Goal: Task Accomplishment & Management: Use online tool/utility

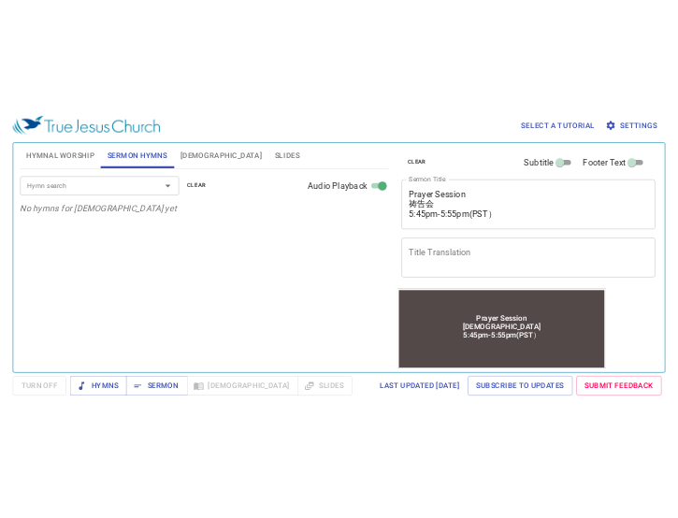
scroll to position [21, 0]
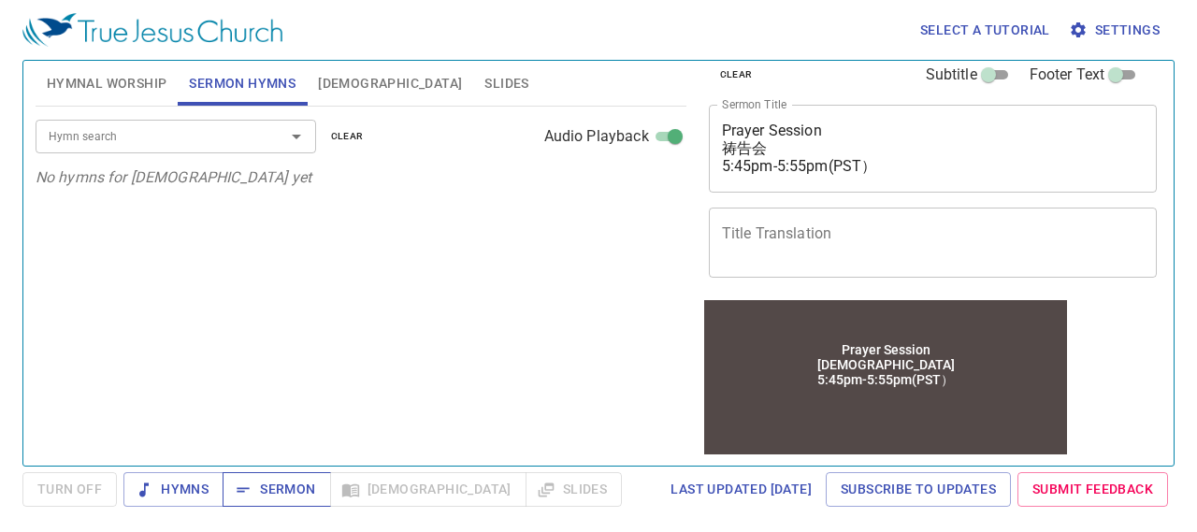
click at [281, 489] on span "Sermon" at bounding box center [277, 489] width 78 height 23
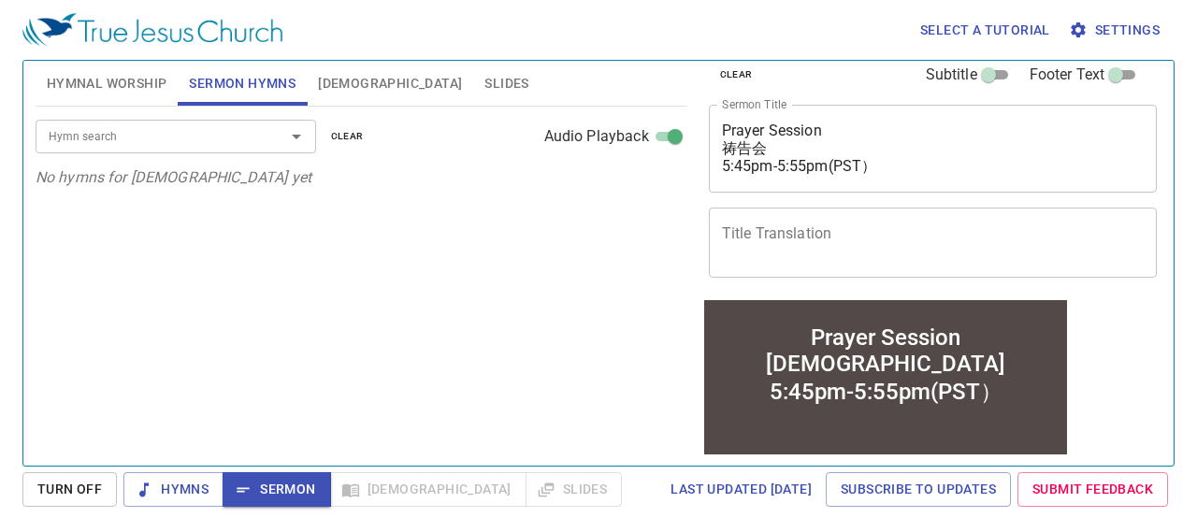
click at [116, 82] on span "Hymnal Worship" at bounding box center [107, 83] width 121 height 23
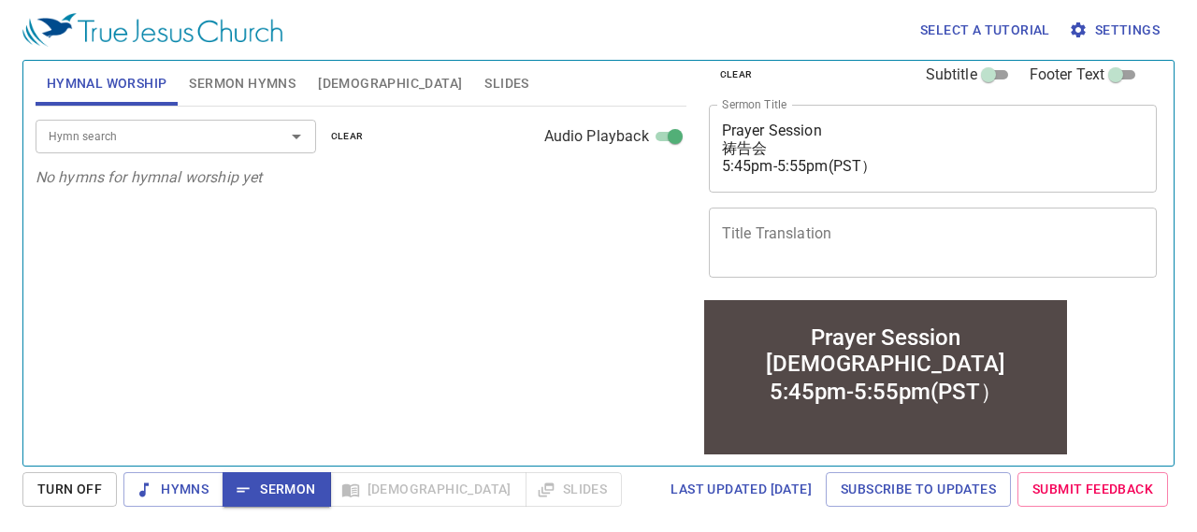
click at [137, 141] on input "Hymn search" at bounding box center [148, 136] width 214 height 22
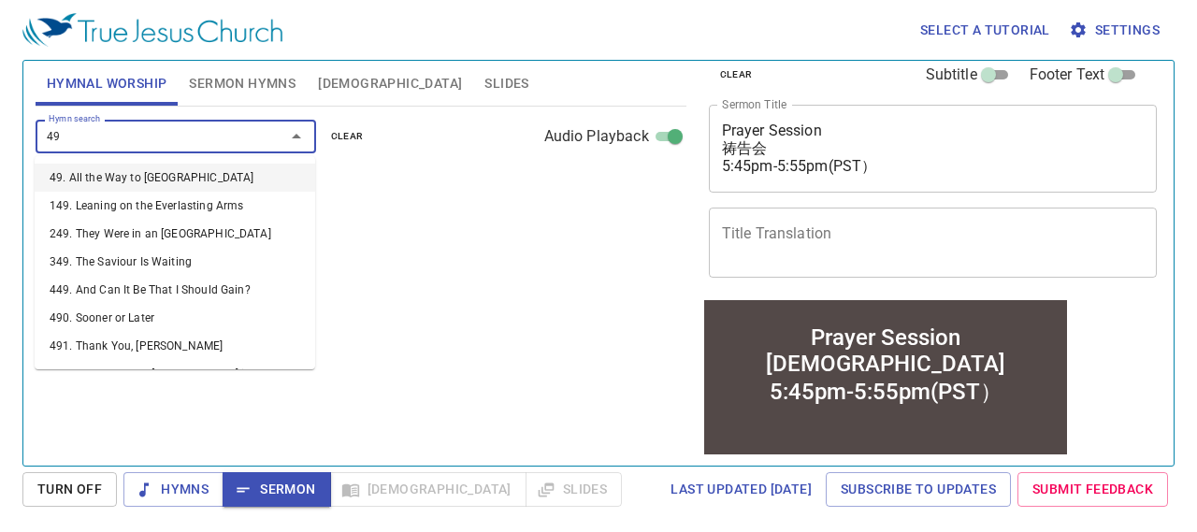
type input "491"
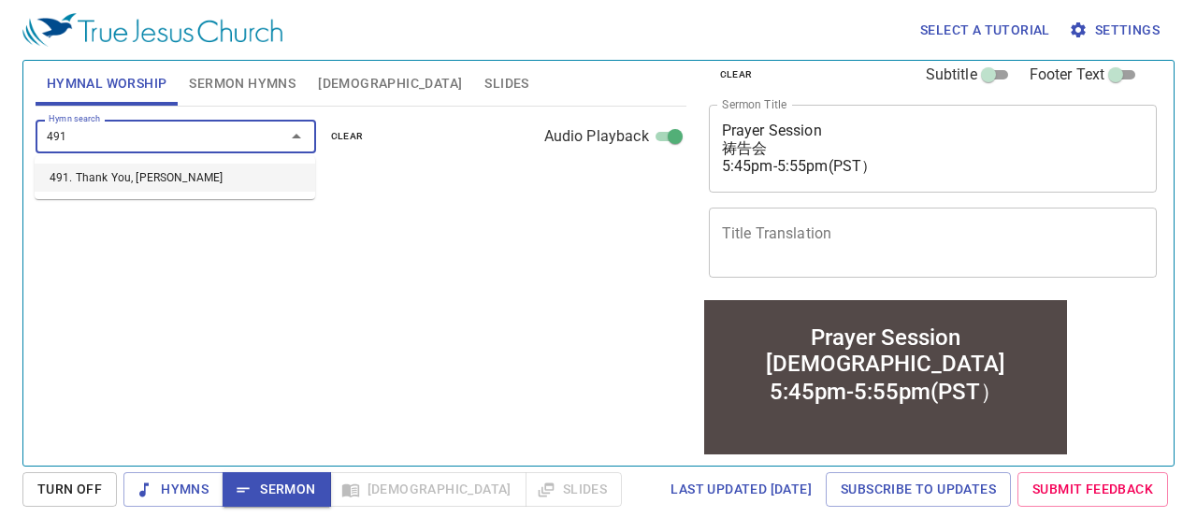
click at [215, 183] on li "491. Thank You, Lord" at bounding box center [175, 178] width 281 height 28
select select "1"
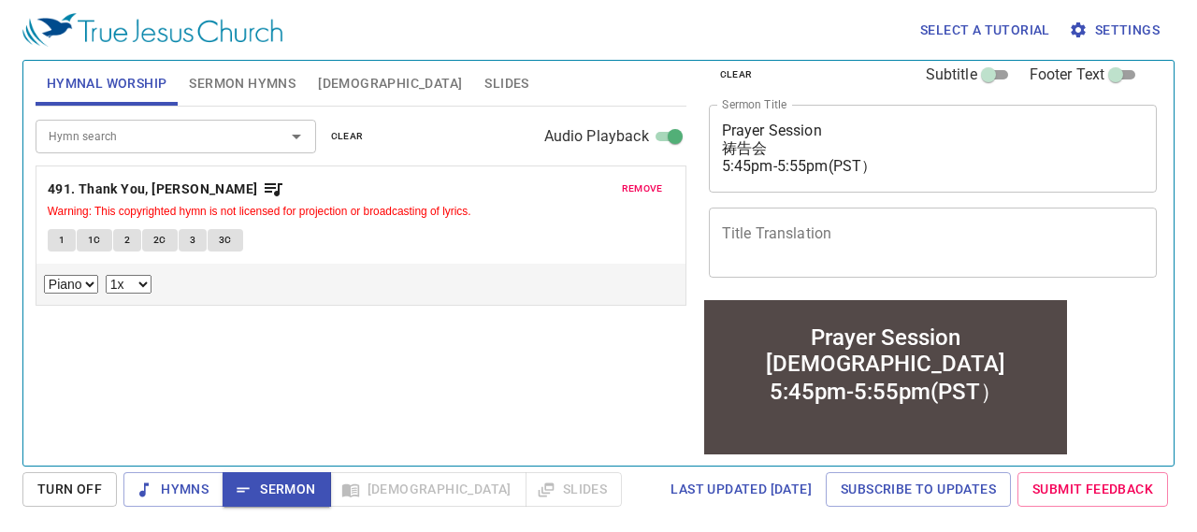
click at [642, 182] on span "remove" at bounding box center [642, 188] width 41 height 17
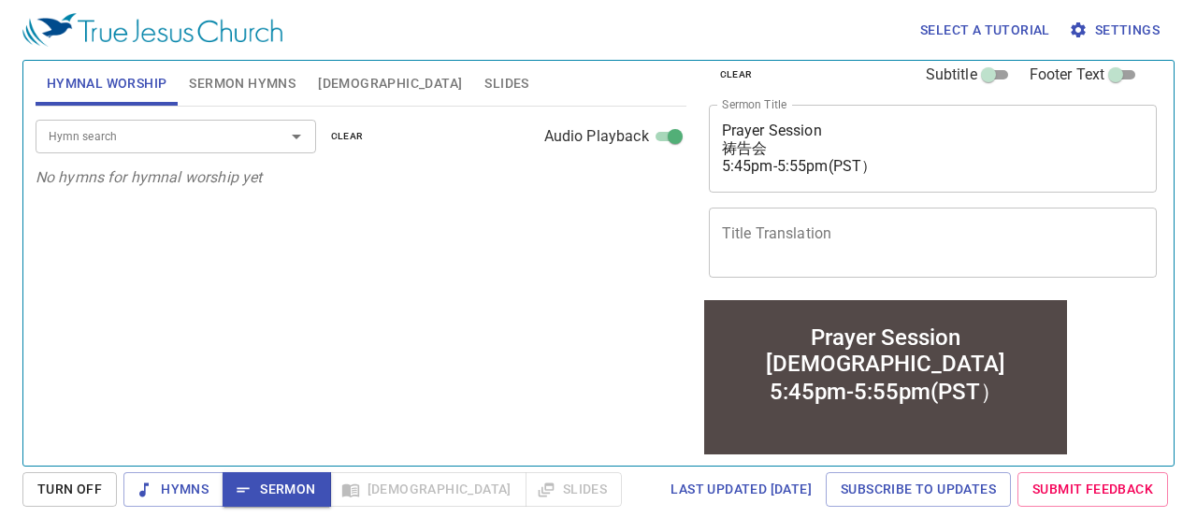
click at [226, 141] on input "Hymn search" at bounding box center [148, 136] width 214 height 22
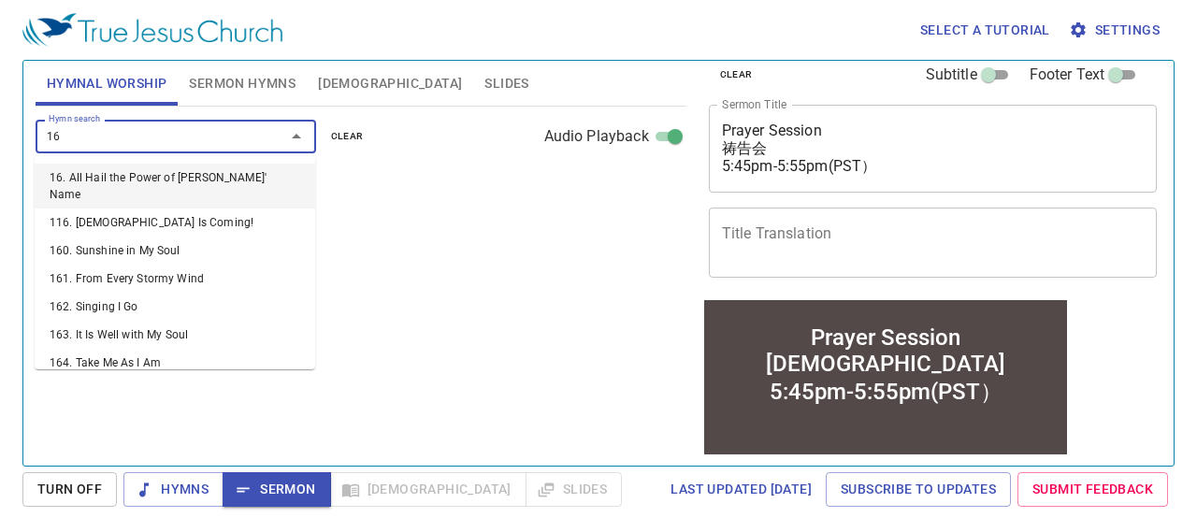
type input "168"
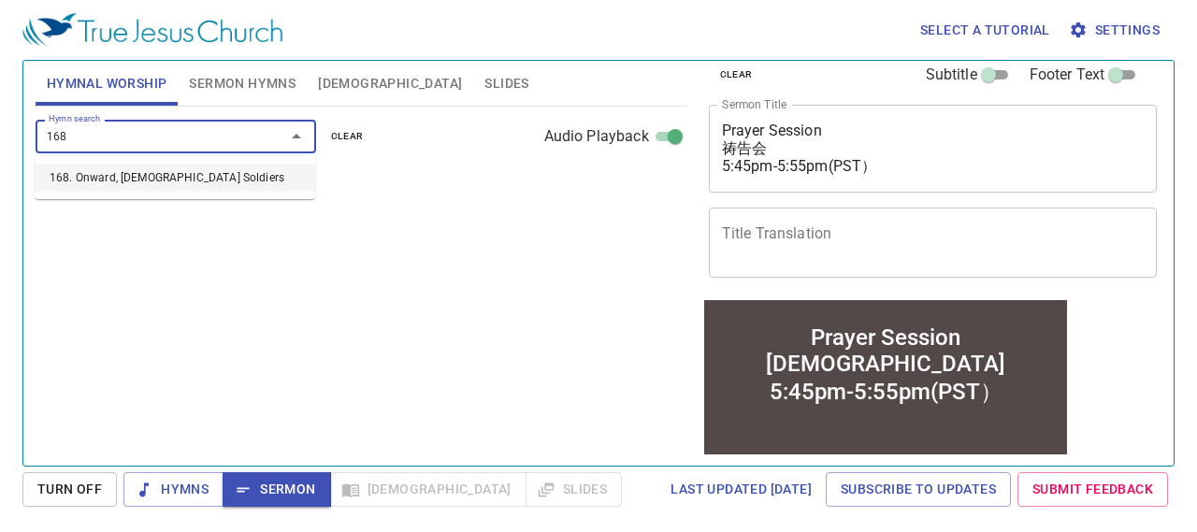
click at [226, 177] on li "168. Onward, [DEMOGRAPHIC_DATA] Soldiers" at bounding box center [175, 178] width 281 height 28
select select "1"
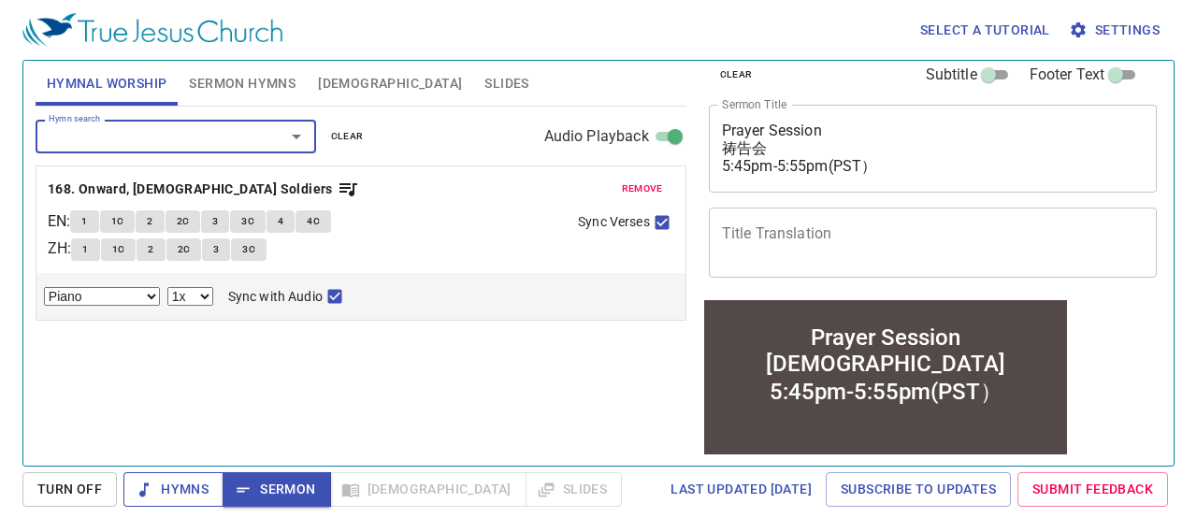
click at [181, 488] on span "Hymns" at bounding box center [173, 489] width 70 height 23
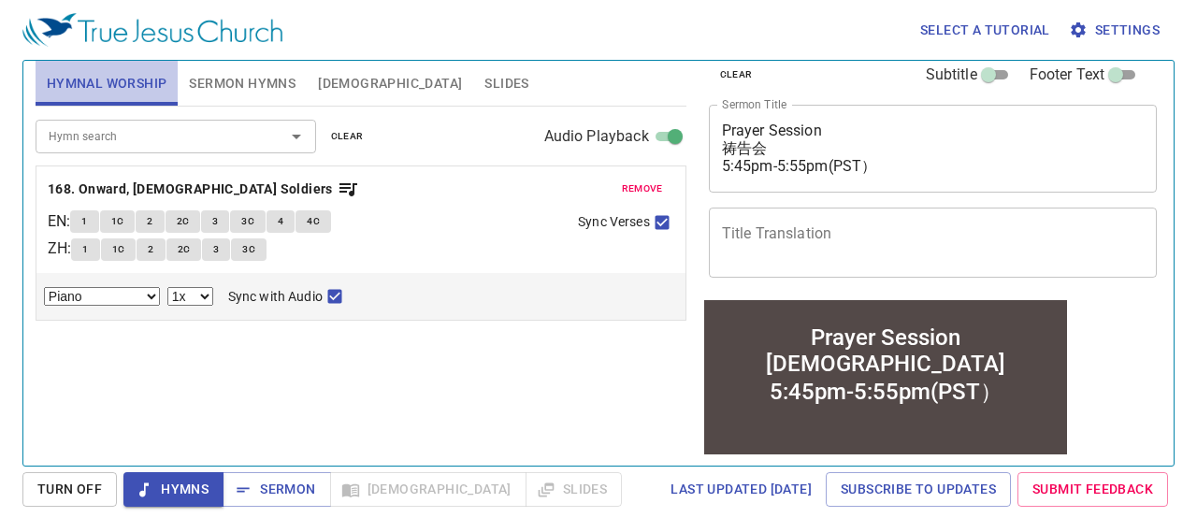
click at [94, 78] on span "Hymnal Worship" at bounding box center [107, 83] width 121 height 23
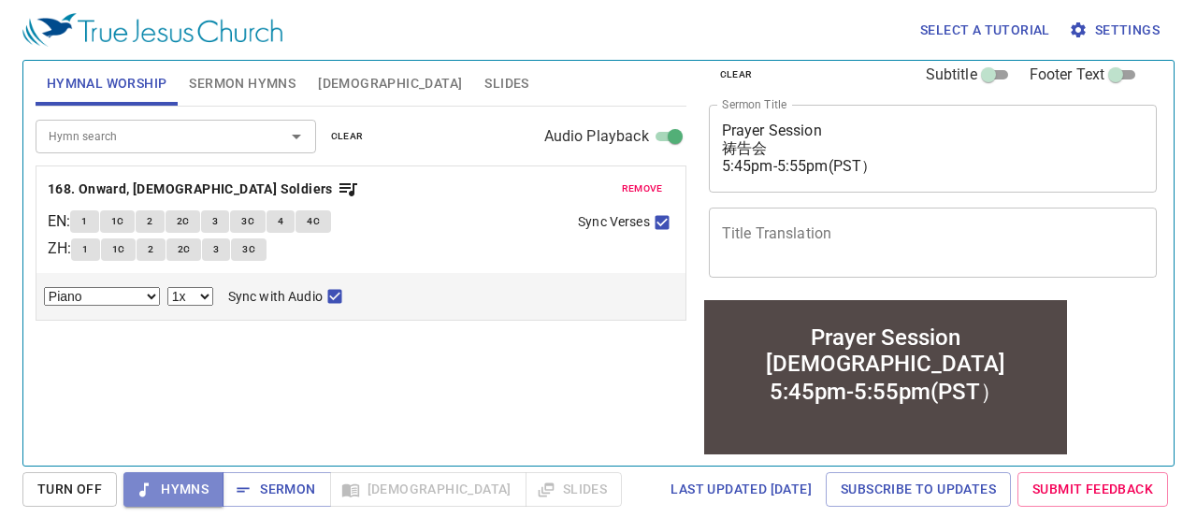
click at [168, 493] on span "Hymns" at bounding box center [173, 489] width 70 height 23
click at [67, 488] on span "Turn Off" at bounding box center [69, 489] width 65 height 23
click at [183, 493] on span "Hymns" at bounding box center [173, 489] width 70 height 23
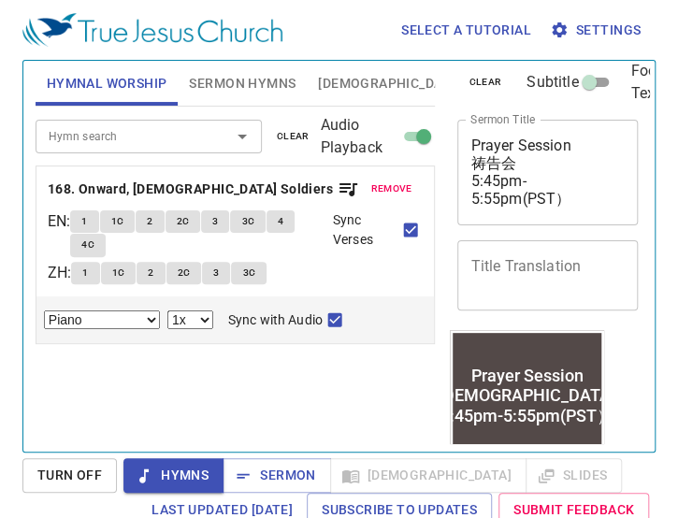
click at [129, 84] on span "Hymnal Worship" at bounding box center [107, 83] width 121 height 23
click at [185, 477] on span "Hymns" at bounding box center [173, 475] width 70 height 23
click at [120, 86] on span "Hymnal Worship" at bounding box center [107, 83] width 121 height 23
click at [69, 477] on span "Turn Off" at bounding box center [69, 475] width 65 height 23
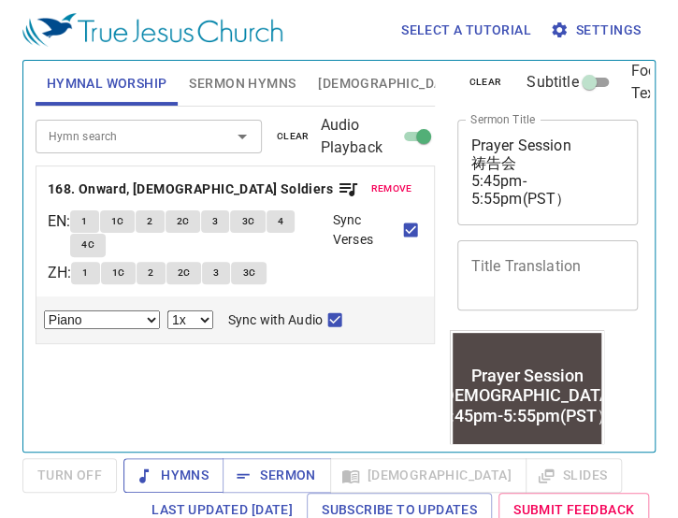
click at [180, 482] on span "Hymns" at bounding box center [173, 475] width 70 height 23
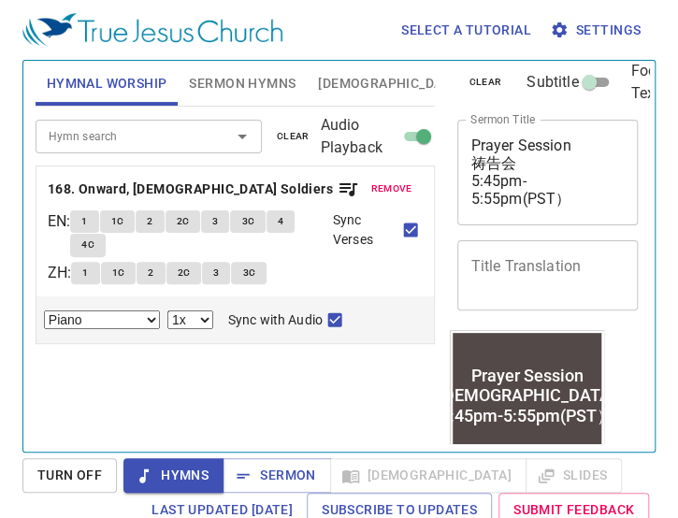
click at [87, 224] on span "1" at bounding box center [84, 221] width 6 height 17
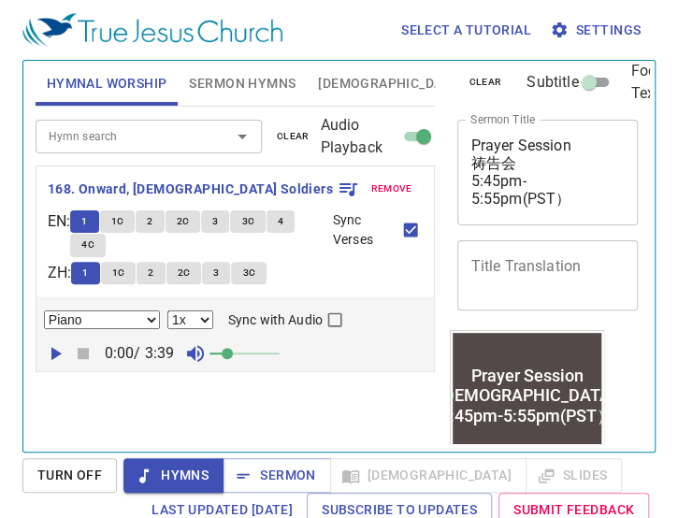
click at [328, 322] on input "Sync with Audio" at bounding box center [335, 323] width 24 height 24
checkbox input "true"
click at [56, 357] on icon "button" at bounding box center [55, 353] width 22 height 22
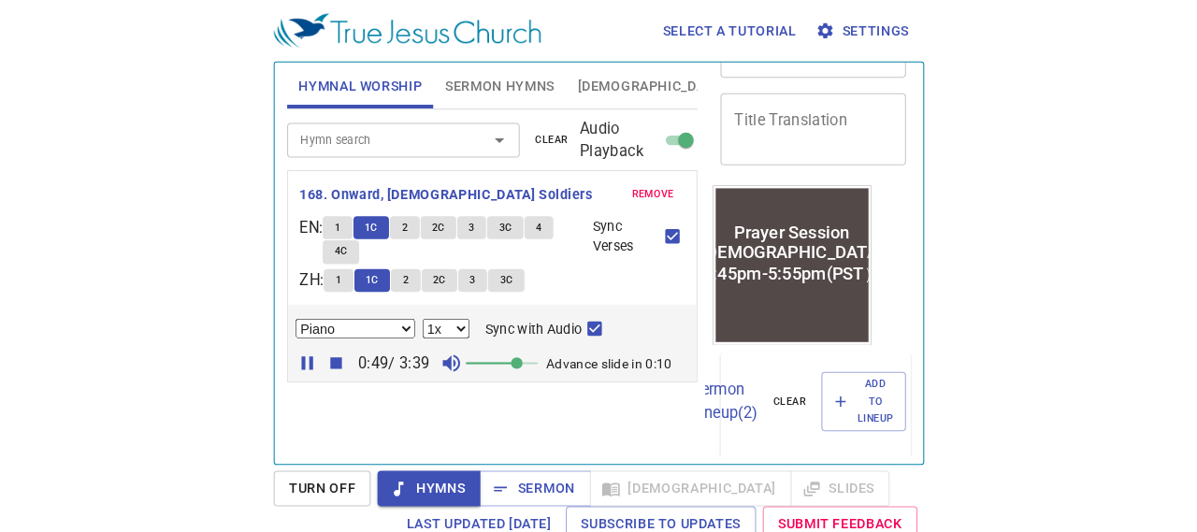
scroll to position [164, 0]
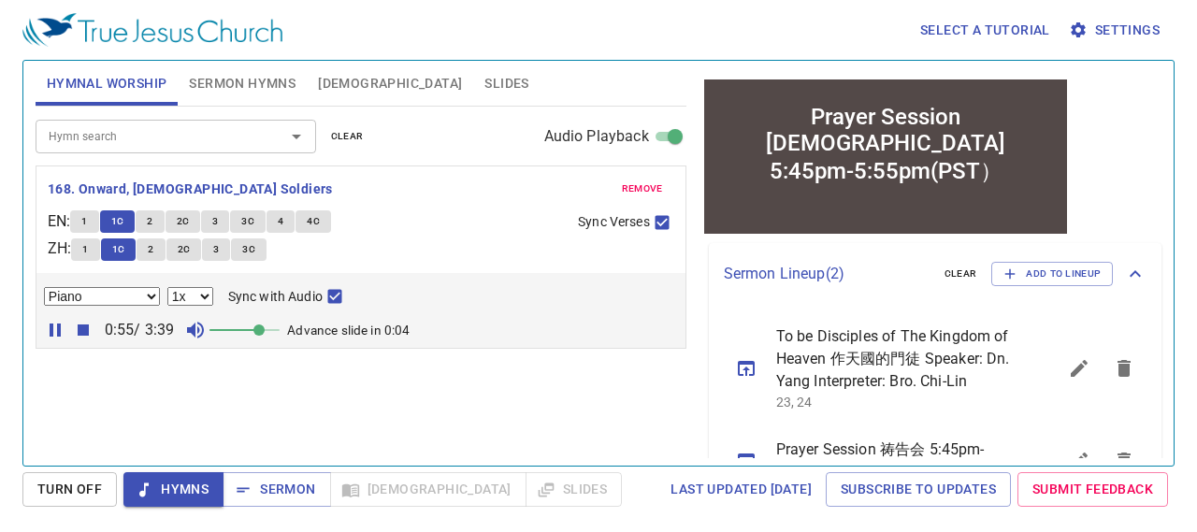
click at [744, 380] on icon "sermon lineup list" at bounding box center [746, 368] width 22 height 22
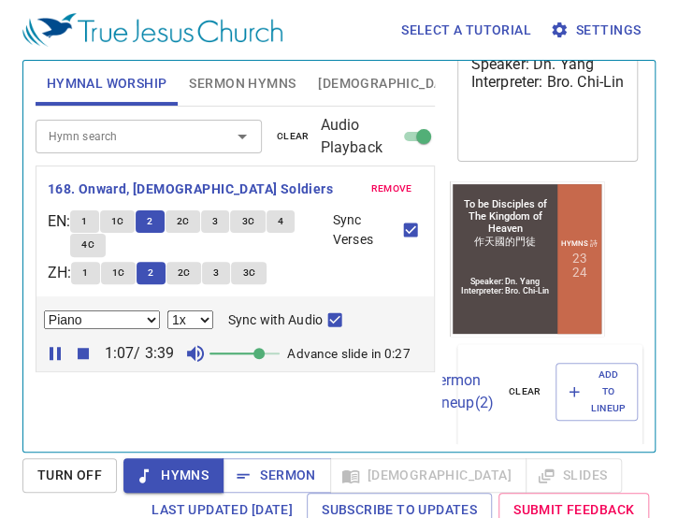
scroll to position [258, 0]
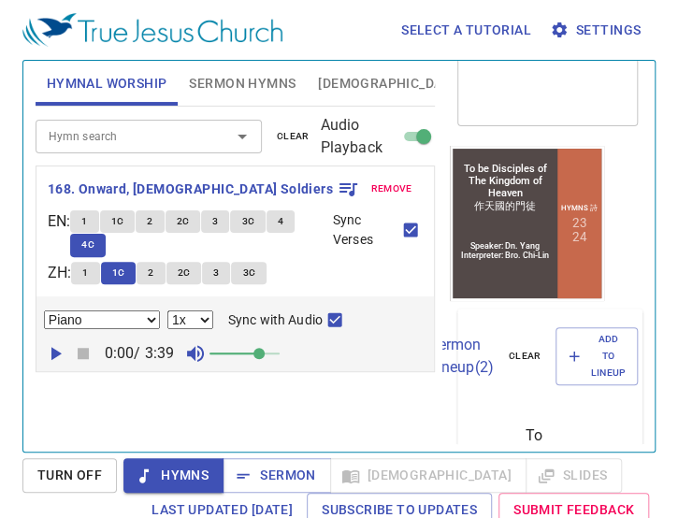
click at [248, 83] on span "Sermon Hymns" at bounding box center [242, 83] width 107 height 23
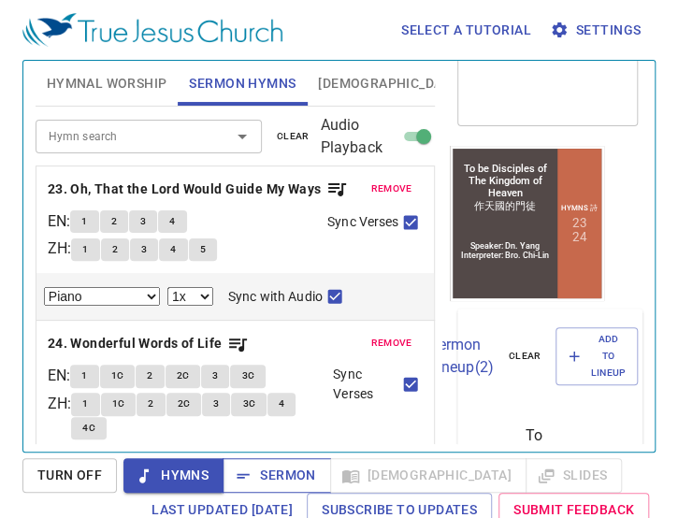
click at [279, 480] on span "Sermon" at bounding box center [277, 475] width 78 height 23
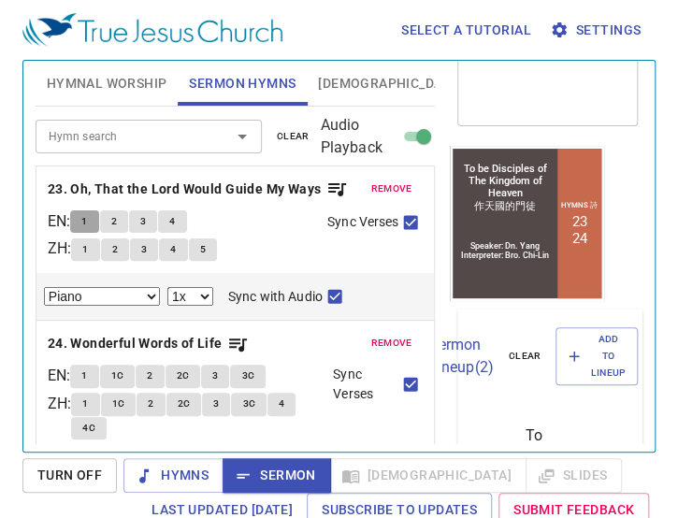
click at [87, 224] on span "1" at bounding box center [84, 221] width 6 height 17
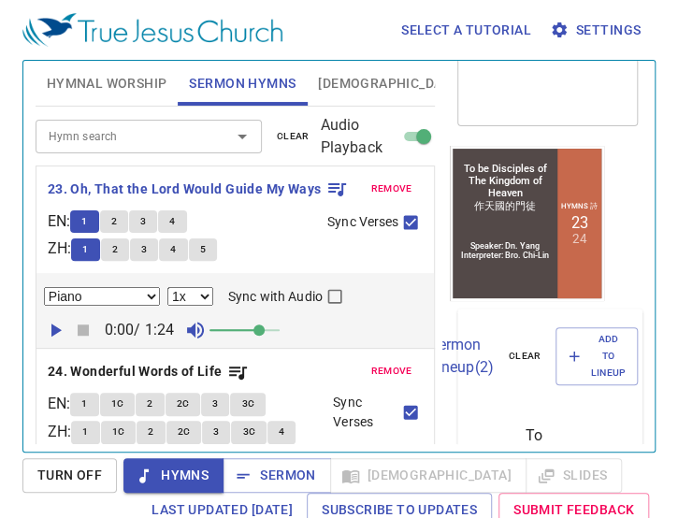
click at [331, 296] on input "Sync with Audio" at bounding box center [335, 300] width 24 height 24
click at [48, 267] on div "remove 23. Oh, That the Lord Would Guide My Ways EN : 1 2 3 4 ZH : 1 2 3 4 5 Sy…" at bounding box center [236, 238] width 376 height 56
click at [47, 334] on icon "button" at bounding box center [55, 330] width 22 height 22
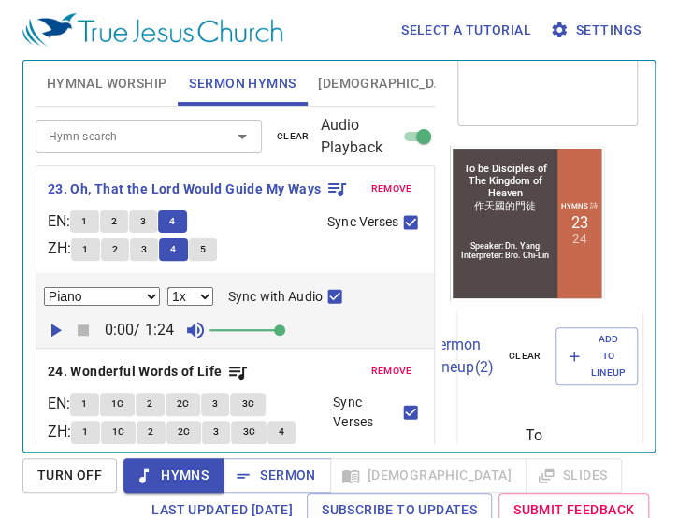
click at [209, 238] on button "5" at bounding box center [203, 249] width 28 height 22
checkbox input "false"
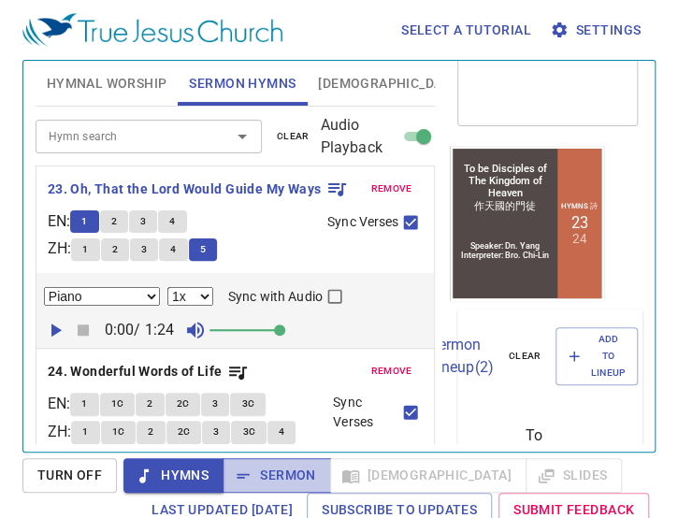
click at [279, 486] on span "Sermon" at bounding box center [277, 475] width 78 height 23
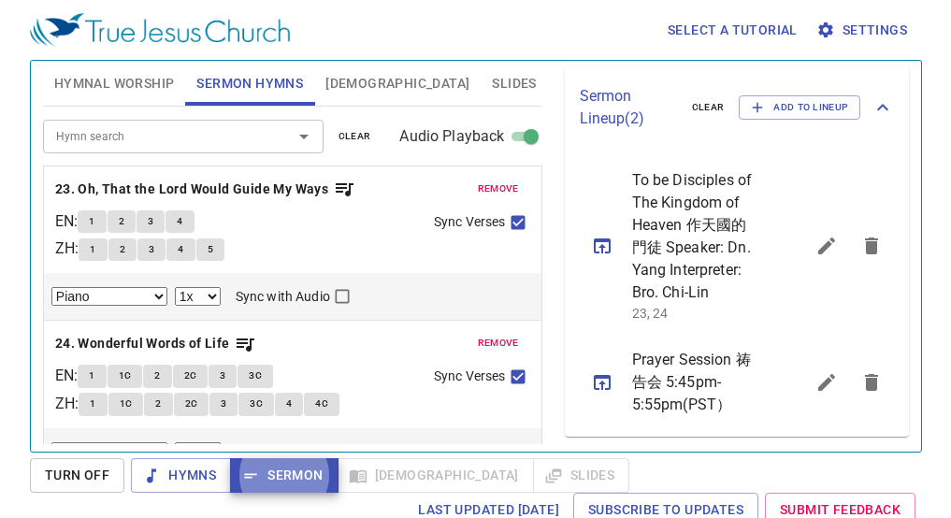
scroll to position [454, 0]
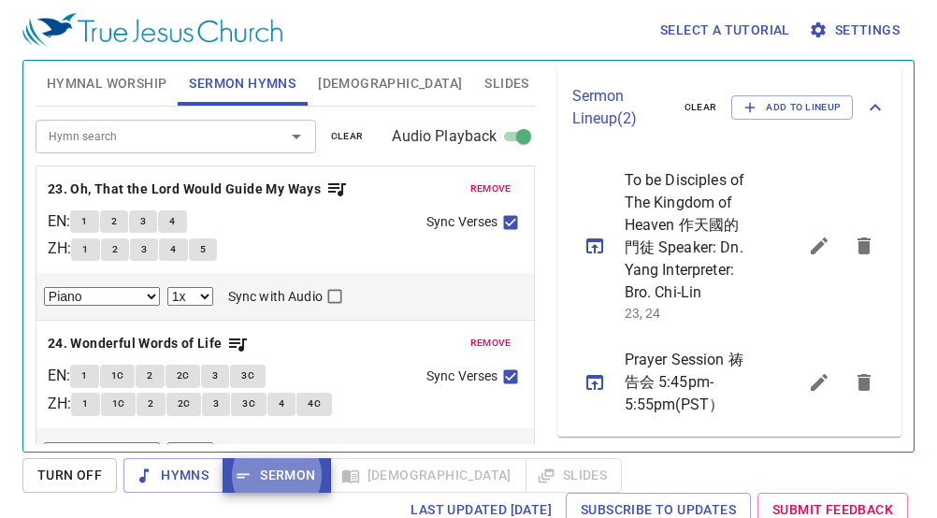
click at [811, 239] on icon "sermon lineup list" at bounding box center [819, 246] width 17 height 17
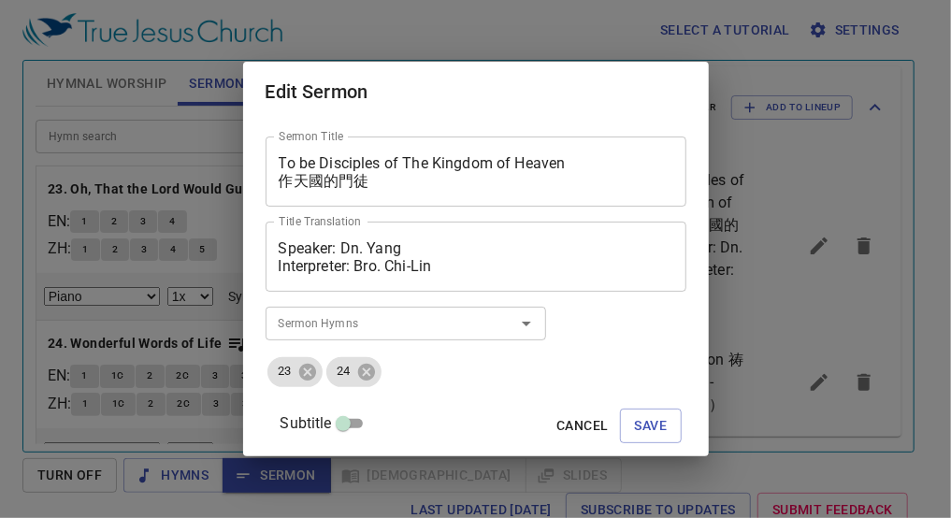
click at [497, 281] on div "Speaker: Dn. Yang Interpreter: Bro. Chi-Lin Title Translation" at bounding box center [476, 257] width 421 height 70
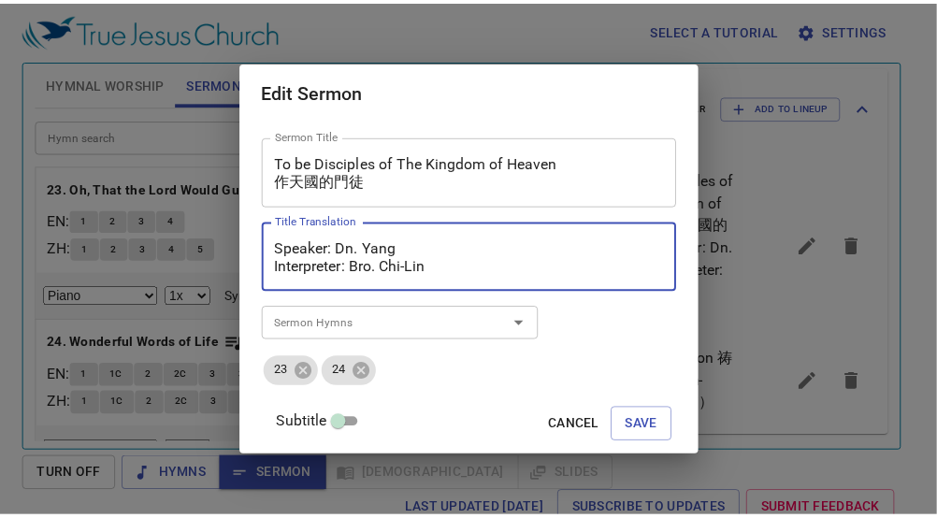
scroll to position [36, 0]
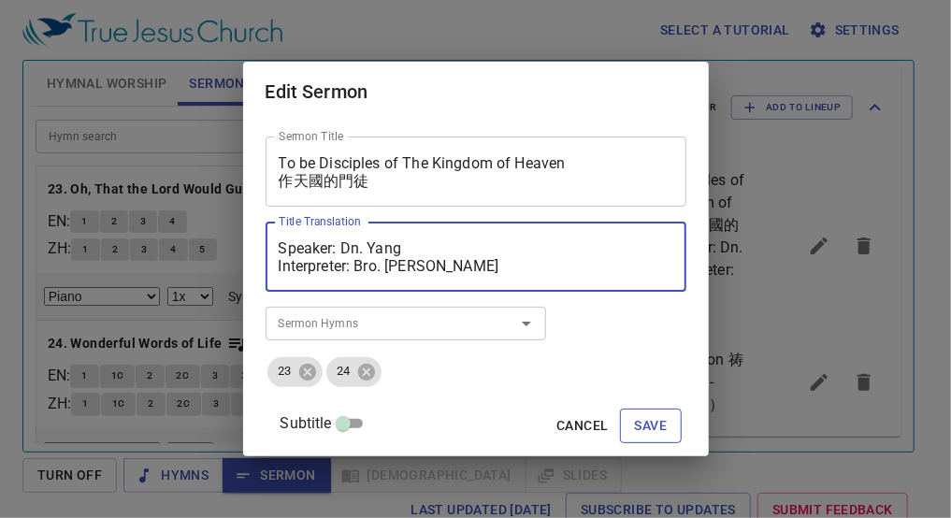
type textarea "Speaker: Dn. Yang Interpreter: Bro. [PERSON_NAME]"
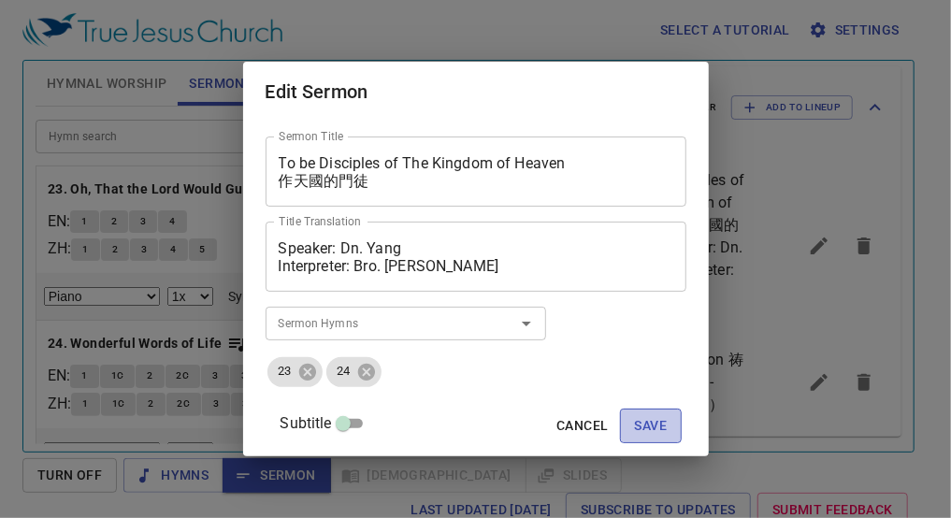
click at [635, 429] on span "Save" at bounding box center [651, 425] width 33 height 23
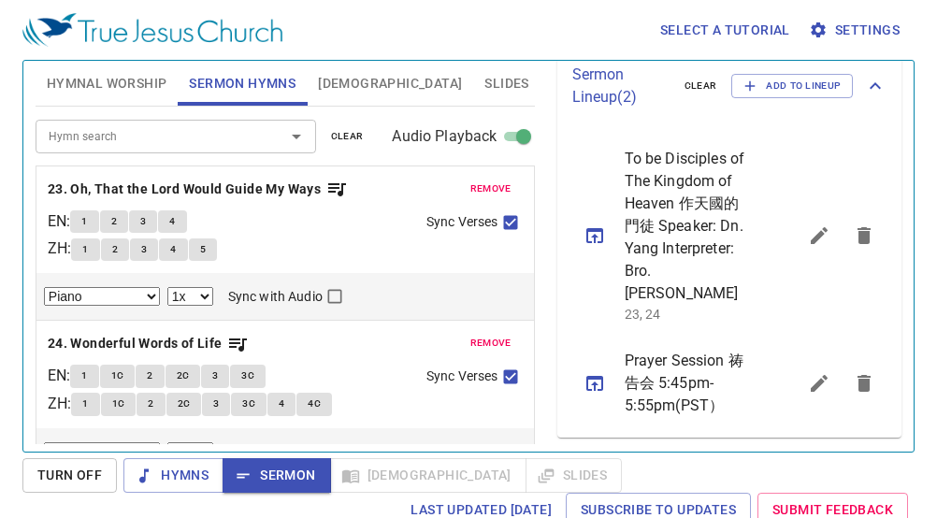
click at [593, 236] on ul "To be Disciples of The Kingdom of Heaven 作天國的門徒 Speaker: Dn. Yang Interpreter: …" at bounding box center [729, 282] width 345 height 310
click at [593, 236] on icon "sermon lineup list" at bounding box center [594, 235] width 17 height 15
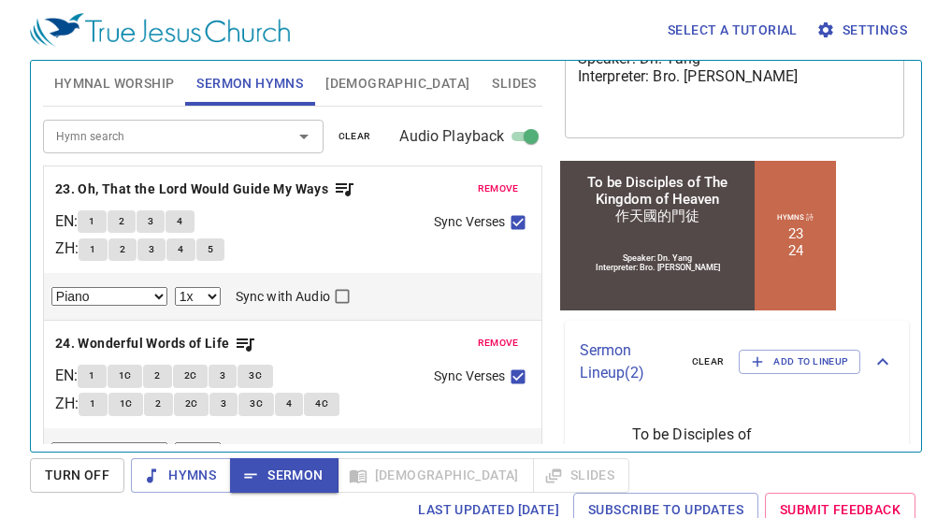
scroll to position [173, 0]
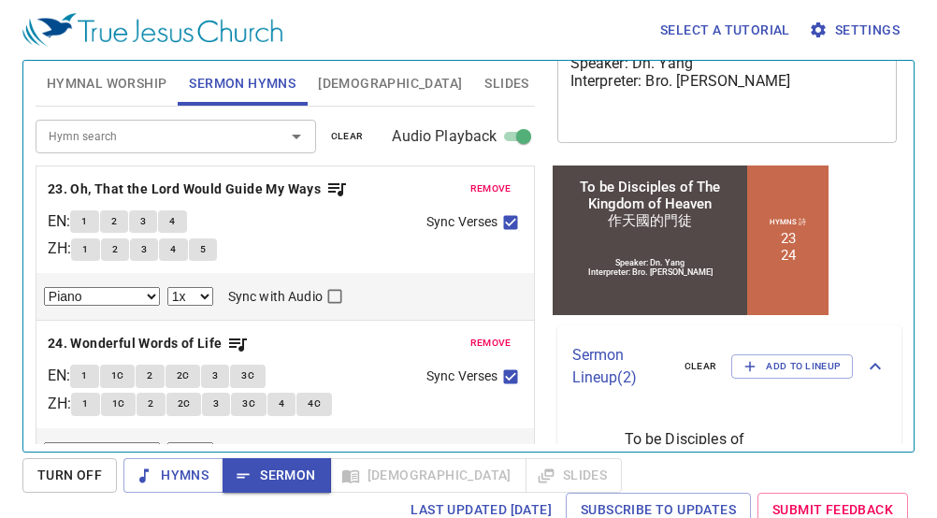
click at [337, 84] on span "[DEMOGRAPHIC_DATA]" at bounding box center [390, 83] width 144 height 23
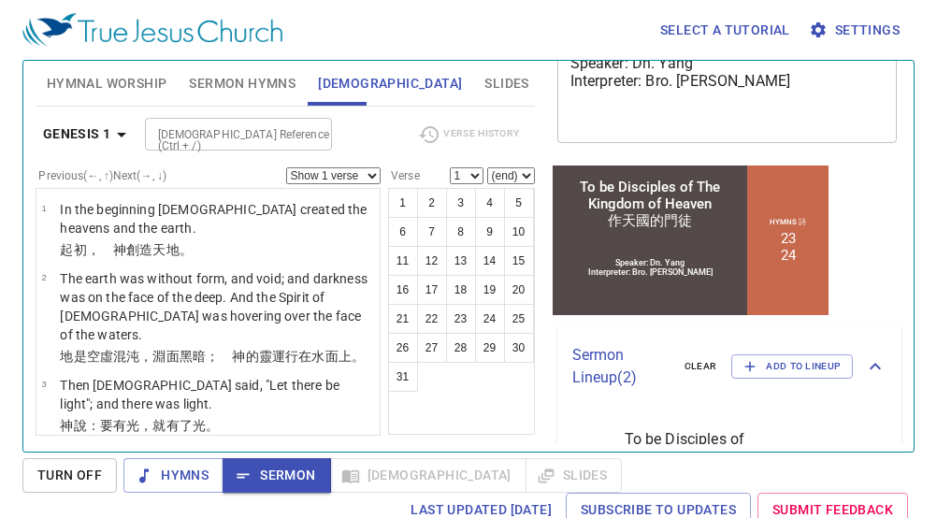
click at [93, 137] on b "Genesis 1" at bounding box center [77, 134] width 68 height 23
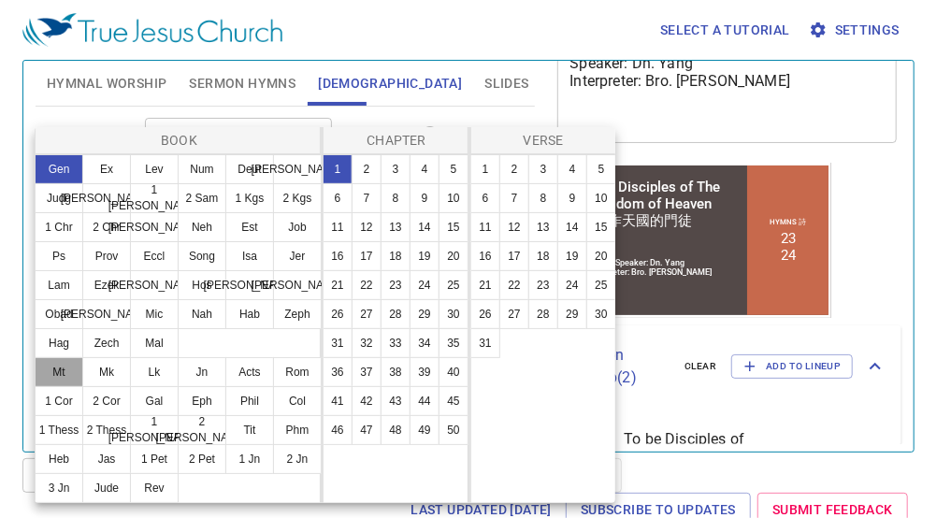
click at [51, 373] on button "Mt" at bounding box center [59, 372] width 49 height 30
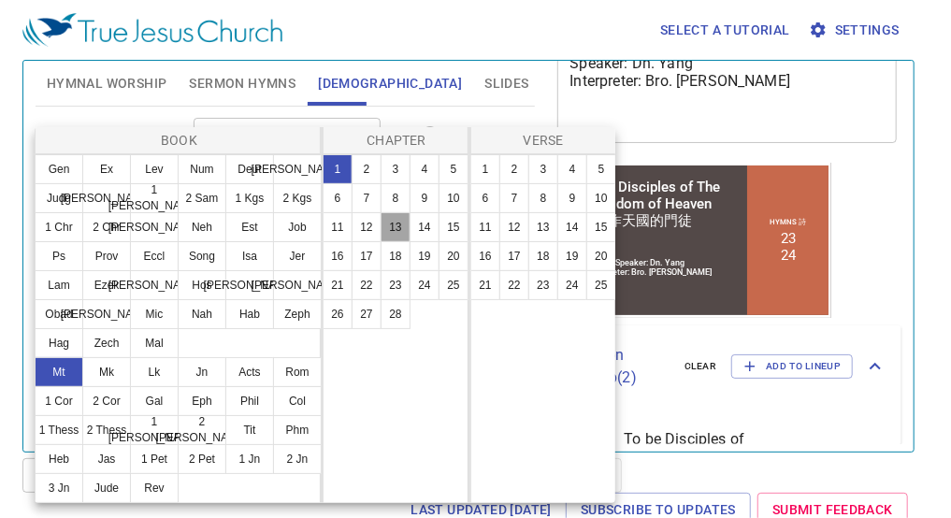
click at [397, 231] on button "13" at bounding box center [396, 227] width 30 height 30
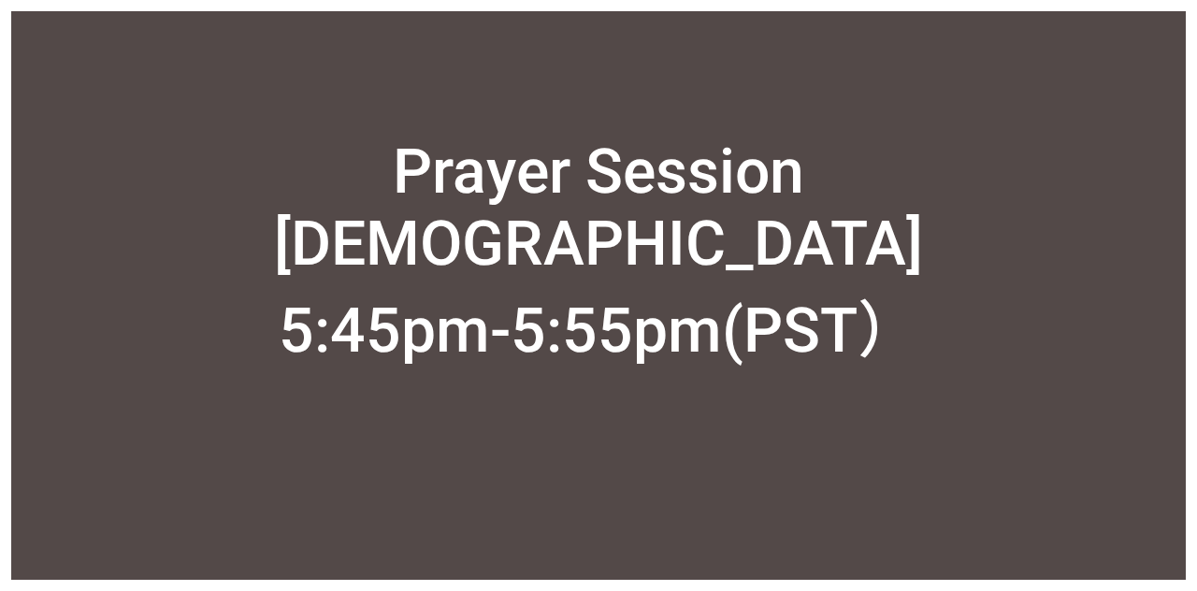
click at [755, 296] on div "Prayer Session 祷告会 5:45pm-5:55pm(PST）" at bounding box center [598, 252] width 1175 height 369
click at [240, 185] on div "Prayer Session 祷告会 5:45pm-5:55pm(PST）" at bounding box center [598, 252] width 1175 height 369
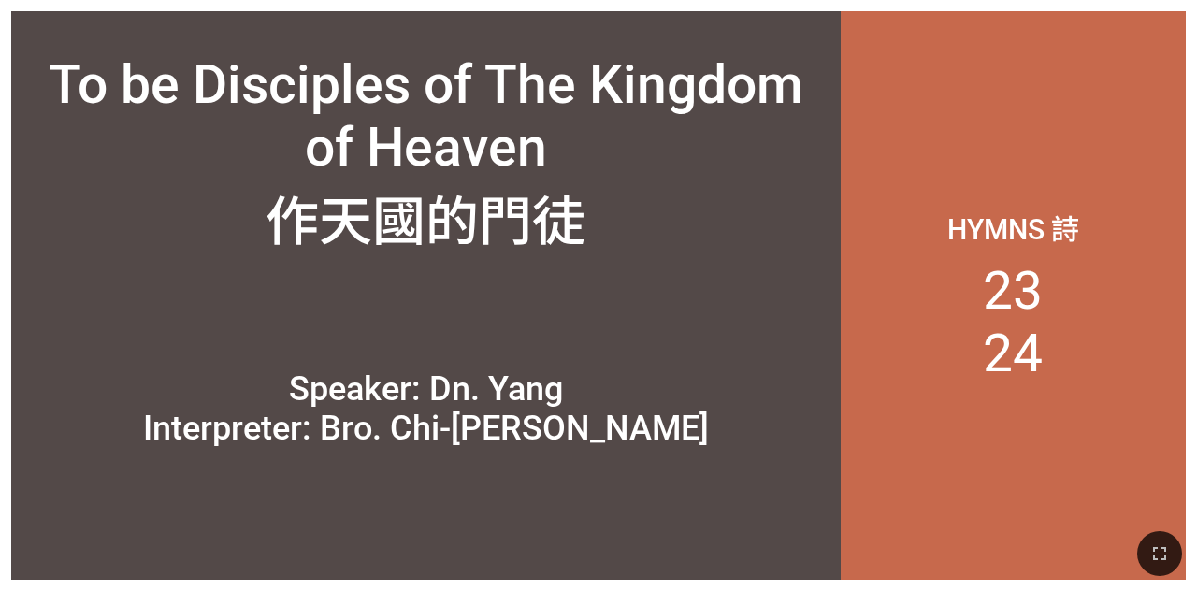
click at [269, 1] on div "To be Disciples of The Kingdom of Heaven 作天國的門徒 To be Disciples of The Kingdom …" at bounding box center [598, 295] width 1197 height 591
click at [707, 366] on div "Speaker: Dn. Yang Interpreter: Bro. Chi-Lin" at bounding box center [425, 366] width 829 height 199
click at [161, 352] on div "Speaker: Dn. Yang Interpreter: Bro. Chi-Lin" at bounding box center [425, 366] width 829 height 199
click at [724, 363] on div "Speaker: Dn. Yang Interpreter: Bro. Chi-Lin" at bounding box center [425, 366] width 829 height 199
click at [724, 368] on div "Speaker: Dn. Yang Interpreter: Bro. Chi-Lin" at bounding box center [425, 366] width 829 height 199
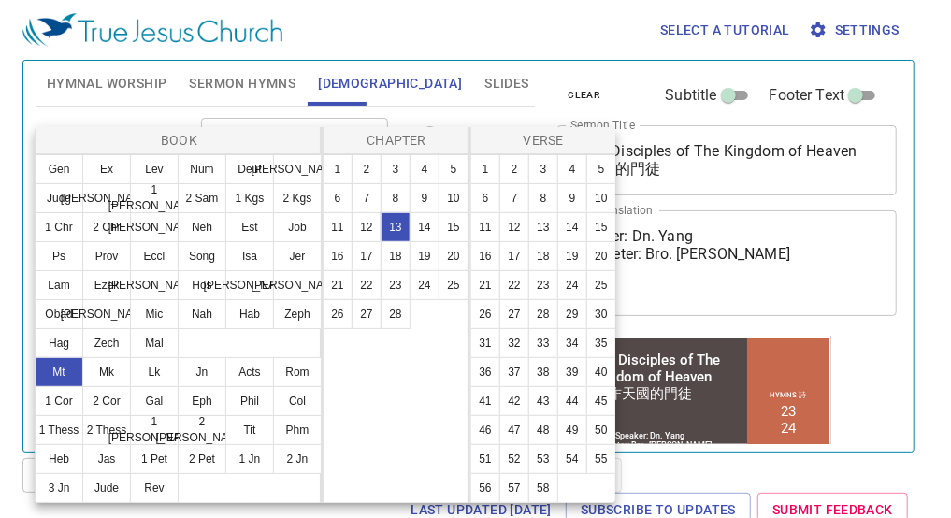
scroll to position [173, 0]
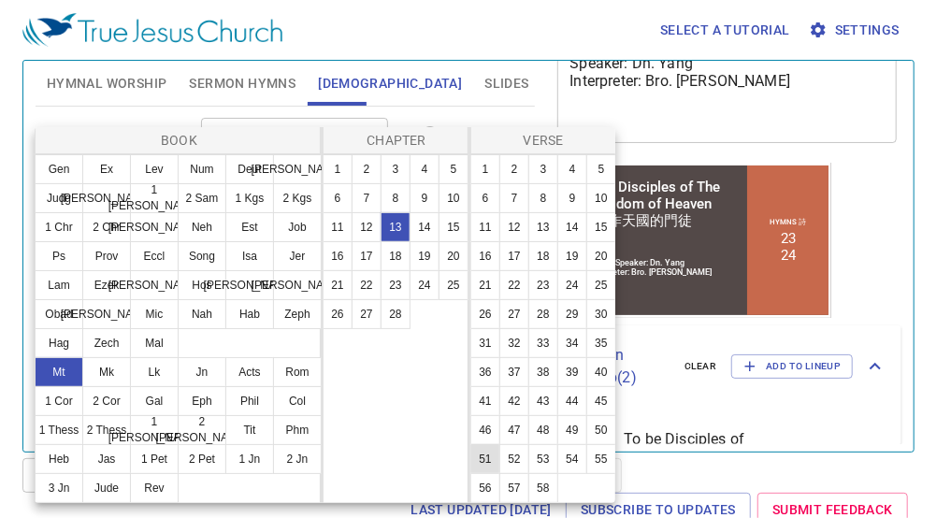
click at [483, 464] on button "51" at bounding box center [485, 459] width 30 height 30
select select "51"
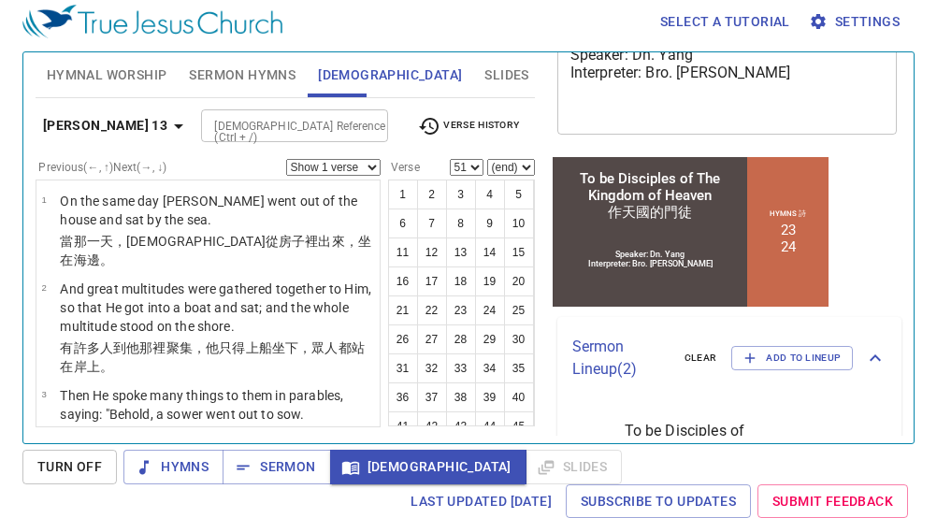
scroll to position [4941, 0]
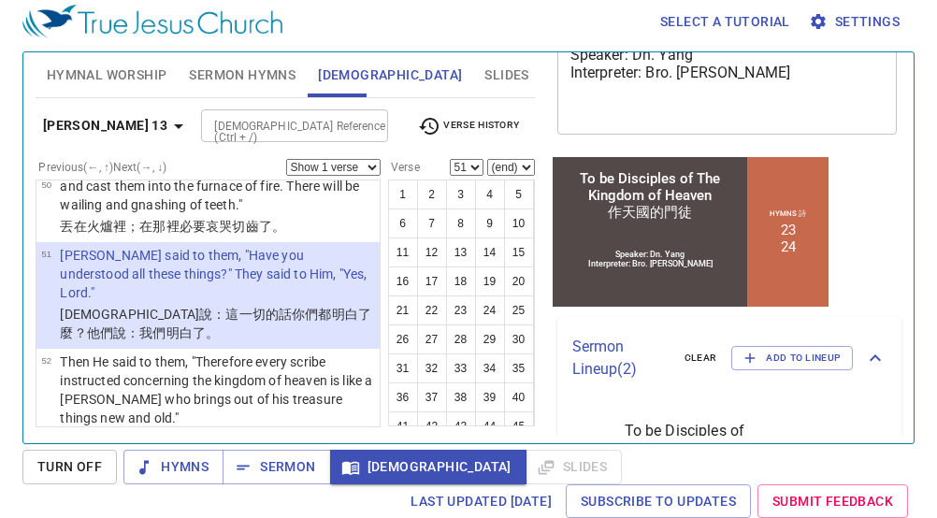
click at [346, 168] on select "Show 1 verse Show 2 verses Show 3 verses Show 4 verses Show 5 verses" at bounding box center [333, 167] width 94 height 17
click at [286, 159] on select "Show 1 verse Show 2 verses Show 3 verses Show 4 verses Show 5 verses" at bounding box center [333, 167] width 94 height 17
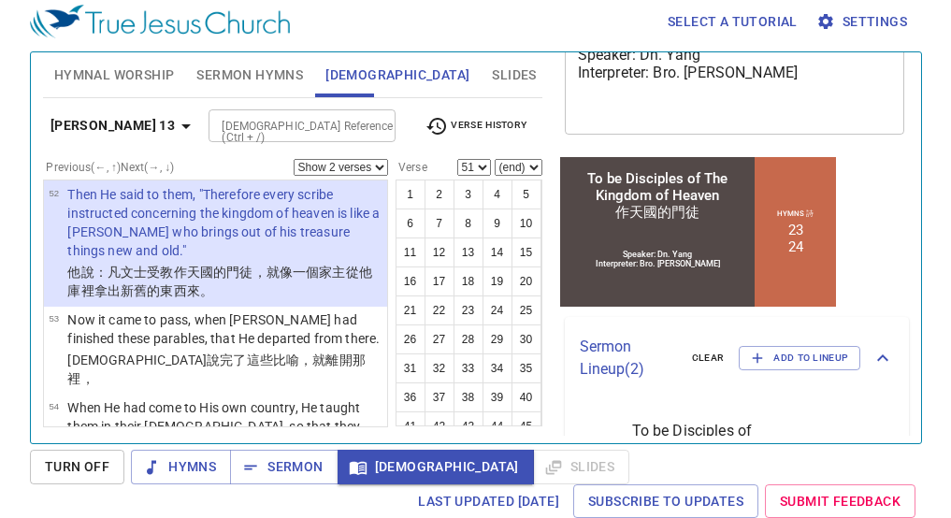
scroll to position [5055, 0]
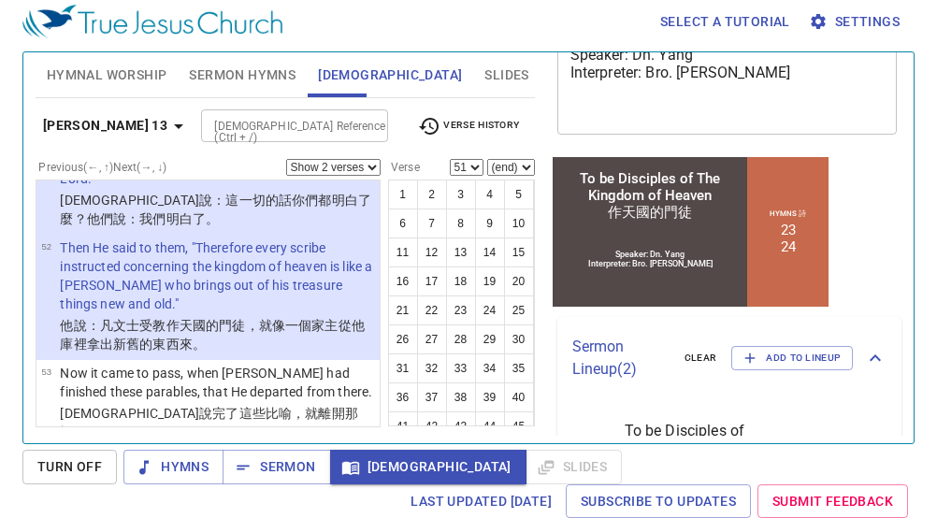
click at [108, 120] on b "Matthew 13" at bounding box center [105, 125] width 124 height 23
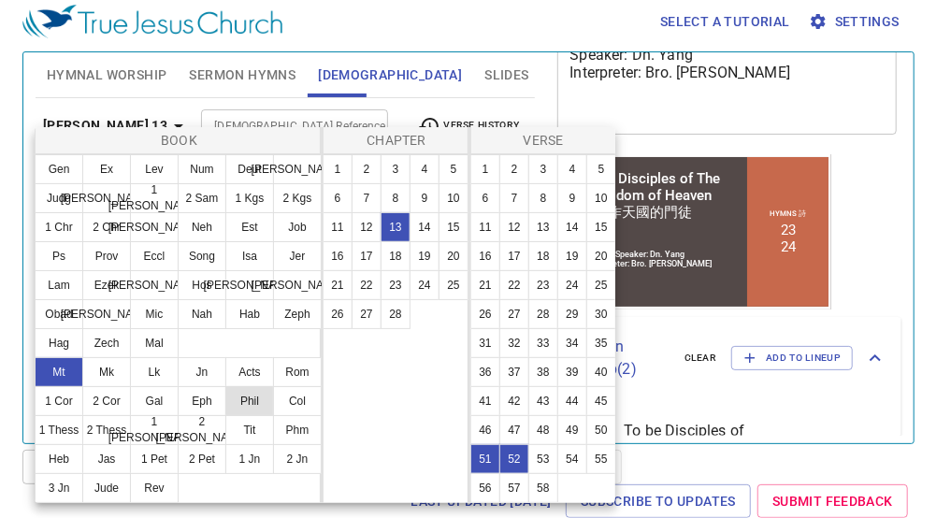
click at [252, 403] on button "Phil" at bounding box center [249, 401] width 49 height 30
select select "1"
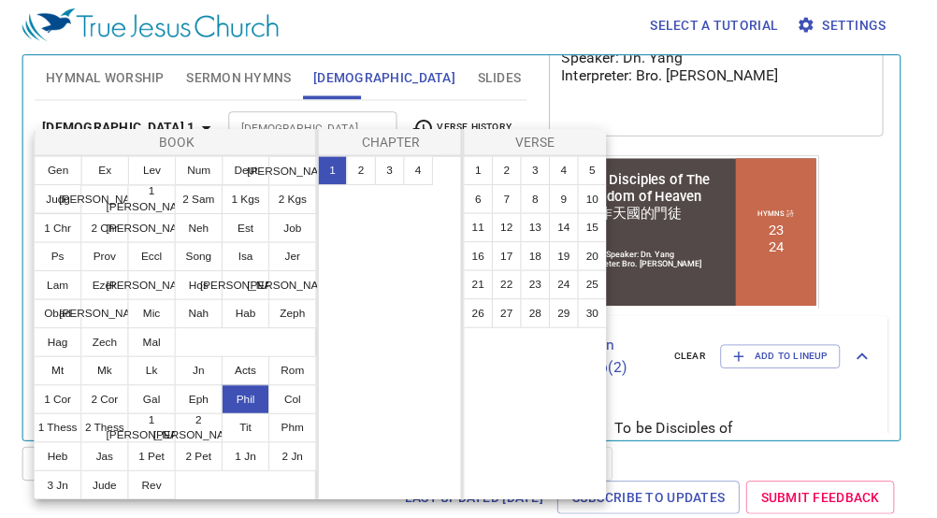
scroll to position [0, 0]
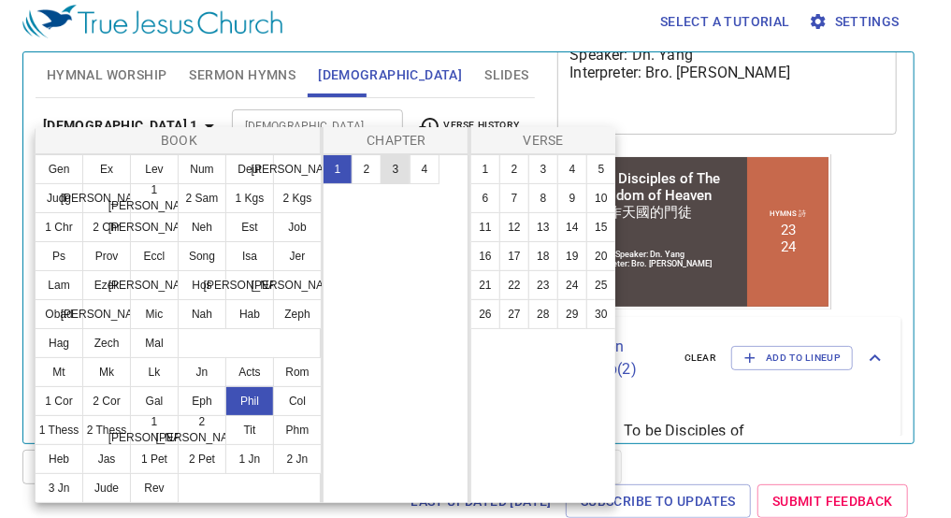
click at [400, 168] on button "3" at bounding box center [396, 169] width 30 height 30
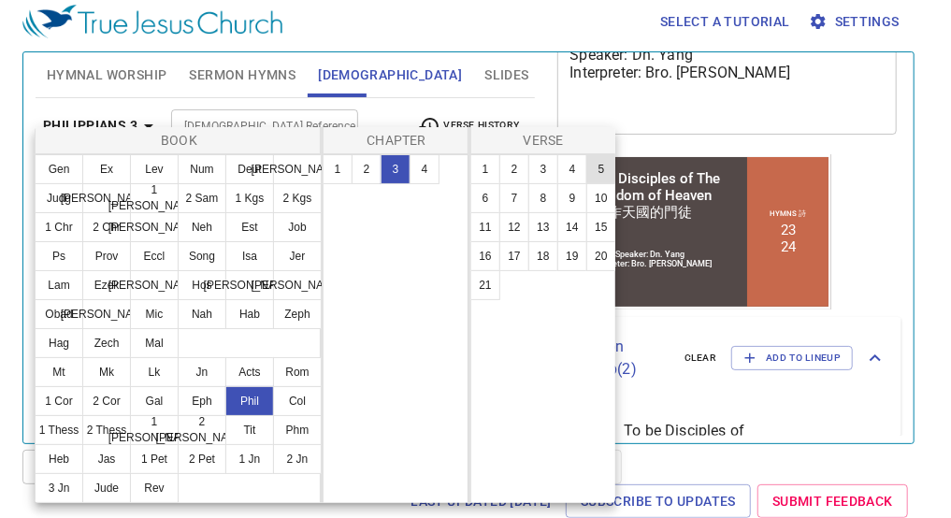
click at [595, 165] on button "5" at bounding box center [601, 169] width 30 height 30
select select "5"
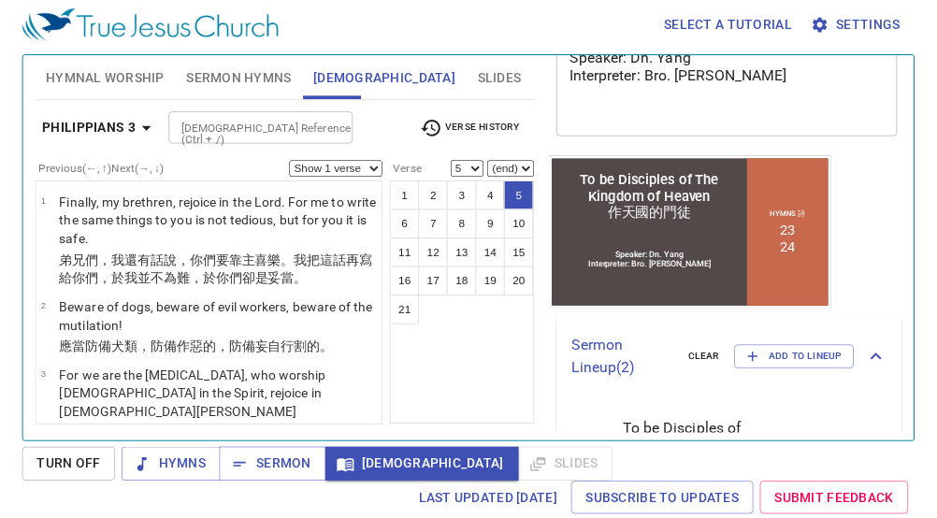
scroll to position [335, 0]
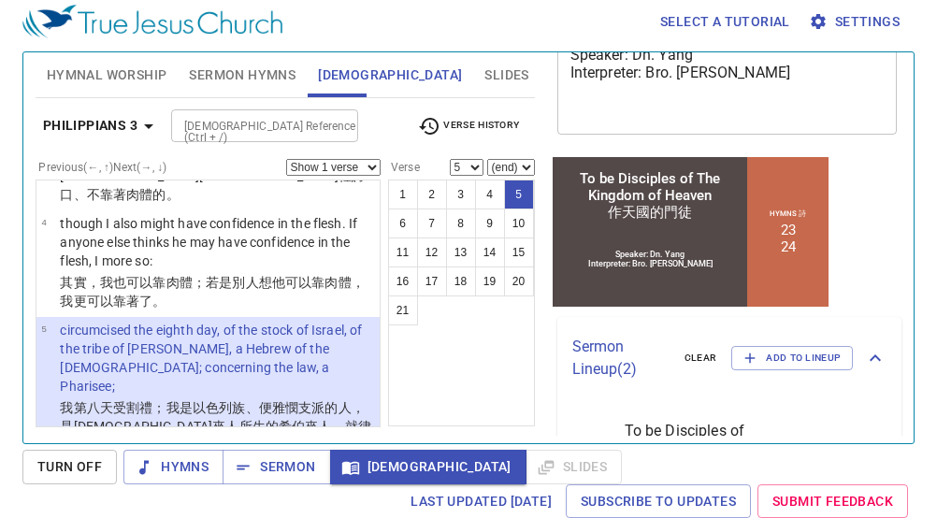
click at [353, 163] on select "Show 1 verse Show 2 verses Show 3 verses Show 4 verses Show 5 verses" at bounding box center [333, 167] width 94 height 17
click at [286, 159] on select "Show 1 verse Show 2 verses Show 3 verses Show 4 verses Show 5 verses" at bounding box center [333, 167] width 94 height 17
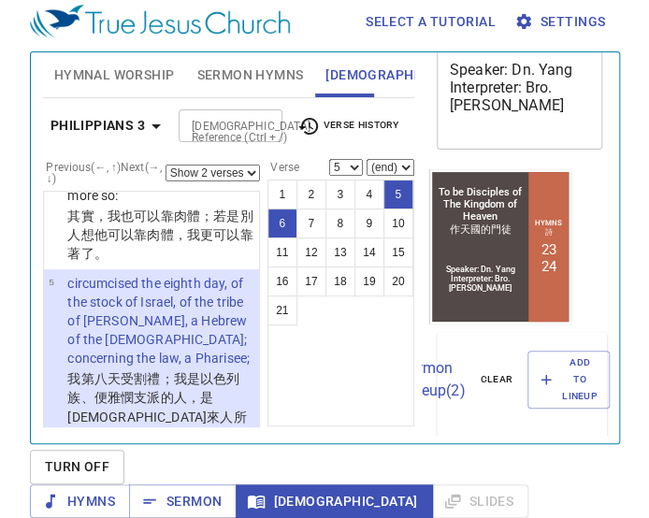
scroll to position [209, 0]
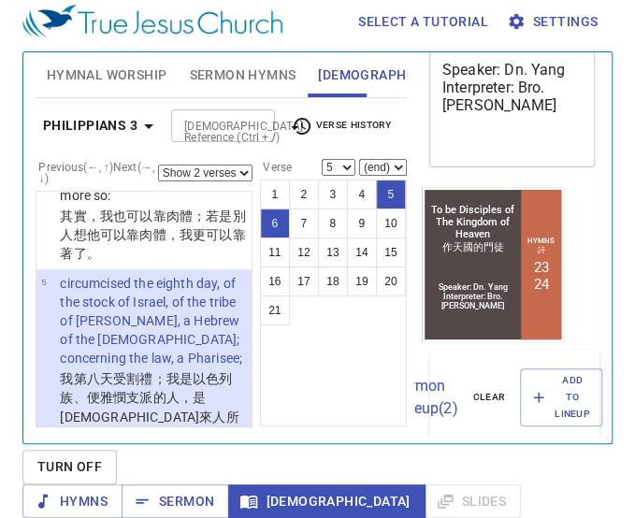
click at [109, 131] on b "Philippians 3" at bounding box center [90, 125] width 94 height 23
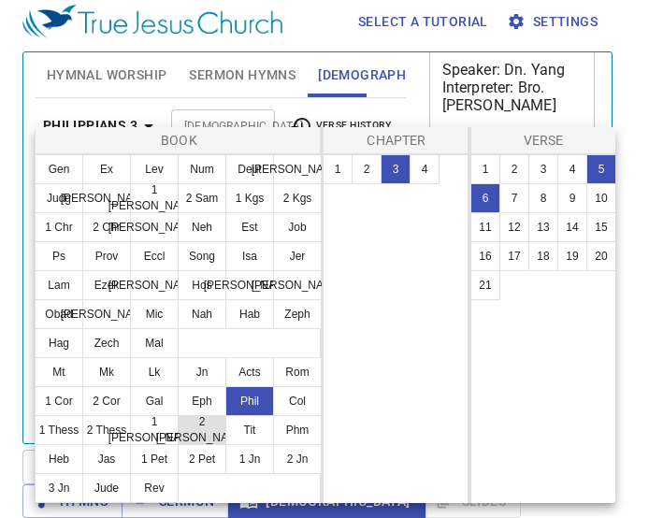
click at [203, 436] on button "2 Tim" at bounding box center [202, 430] width 49 height 30
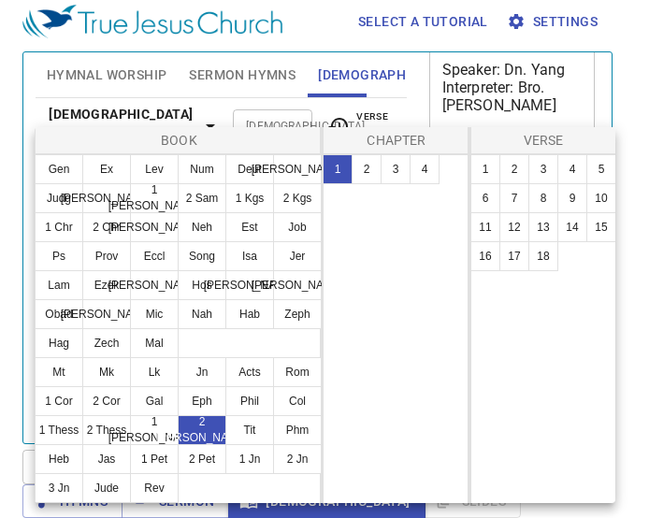
select select "1"
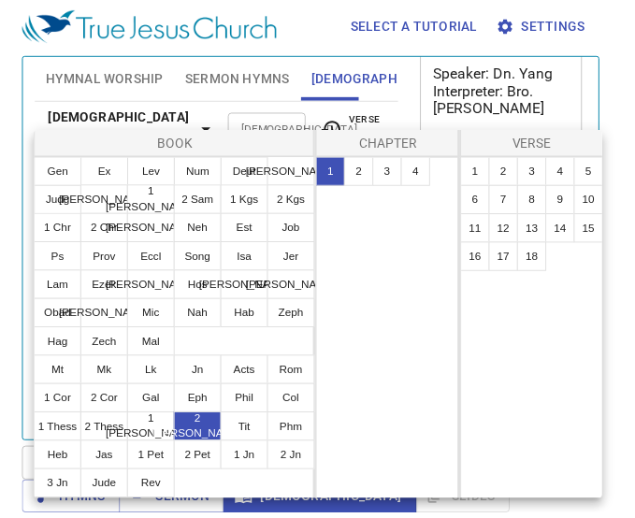
scroll to position [0, 0]
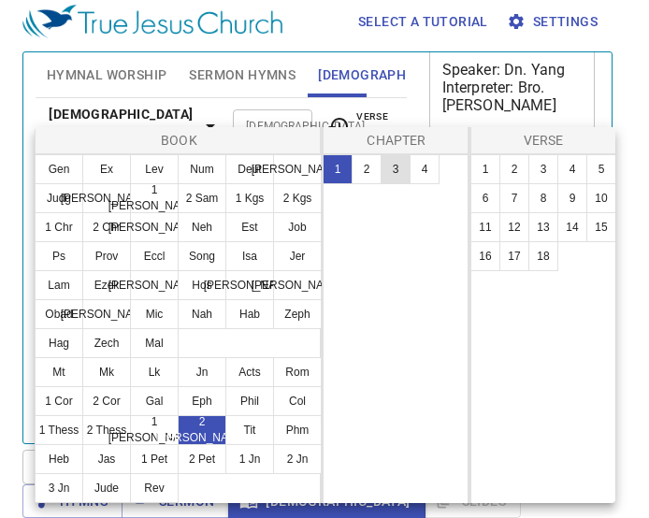
click at [394, 172] on button "3" at bounding box center [396, 169] width 30 height 30
click at [605, 237] on button "15" at bounding box center [601, 227] width 30 height 30
select select "15"
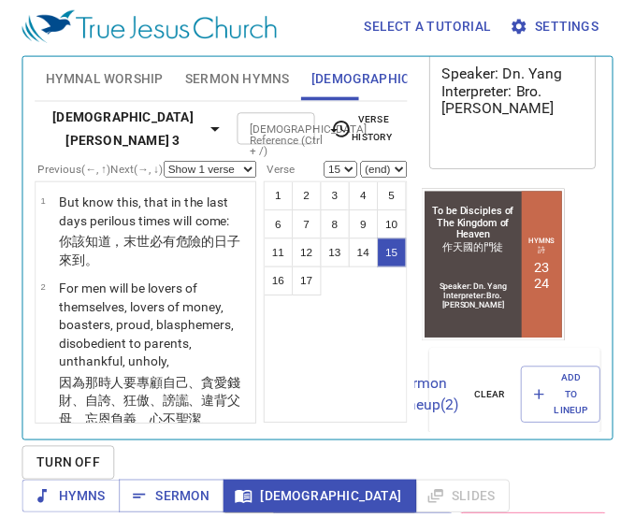
scroll to position [11, 0]
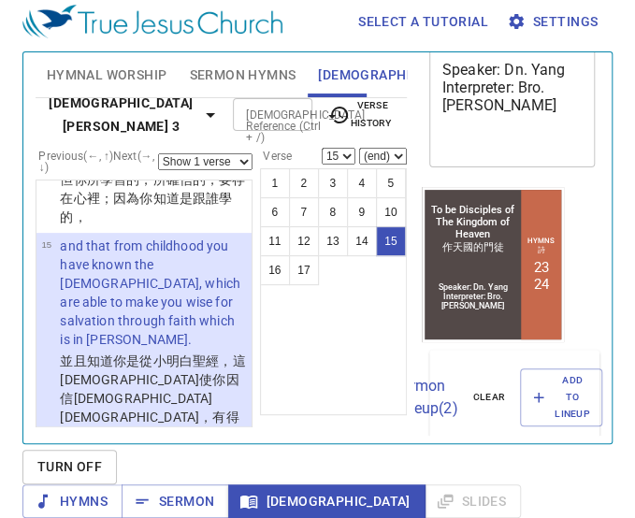
click at [209, 163] on select "Show 1 verse Show 2 verses Show 3 verses Show 4 verses Show 5 verses" at bounding box center [205, 161] width 94 height 17
select select "2"
click at [158, 153] on select "Show 1 verse Show 2 verses Show 3 verses Show 4 verses Show 5 verses" at bounding box center [205, 161] width 94 height 17
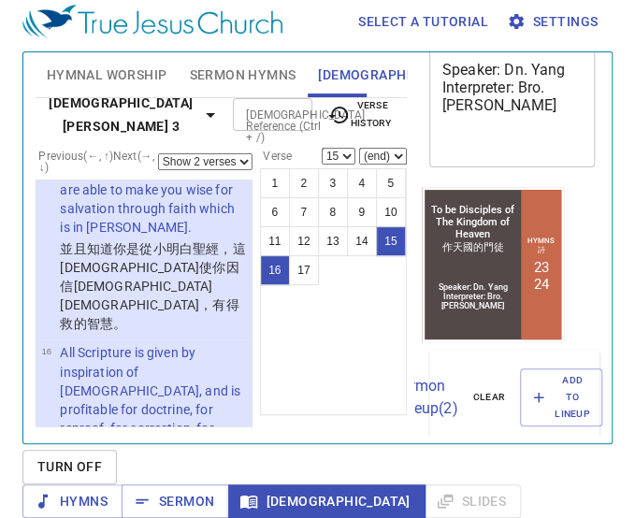
scroll to position [2197, 0]
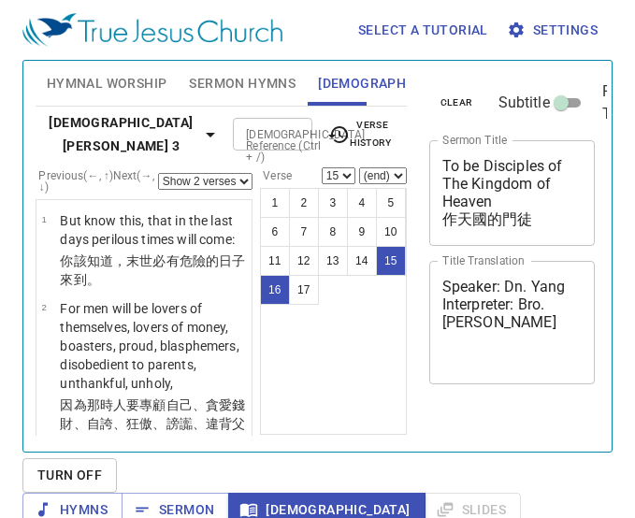
select select "2"
select select "15"
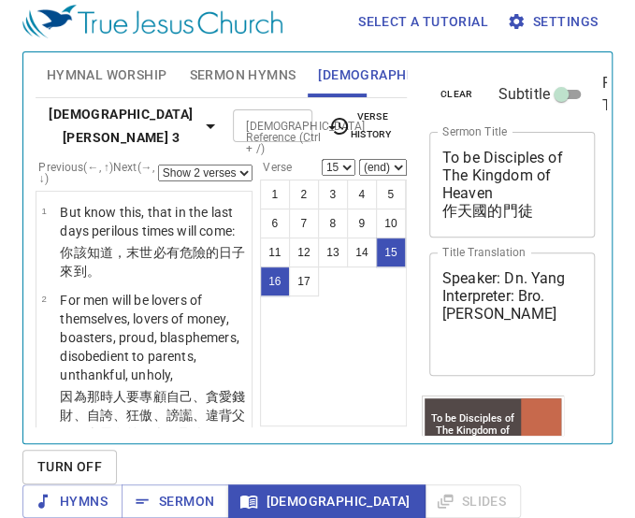
scroll to position [209, 0]
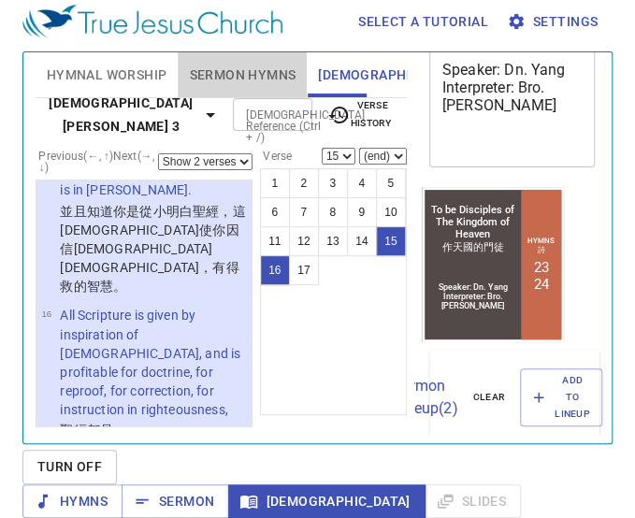
drag, startPoint x: 254, startPoint y: 76, endPoint x: 254, endPoint y: 87, distance: 11.2
click at [254, 87] on button "Sermon Hymns" at bounding box center [242, 74] width 129 height 45
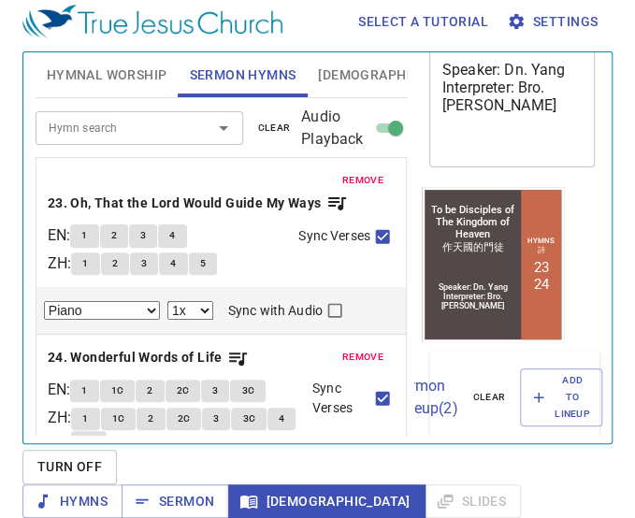
click at [275, 224] on div "remove 23. Oh, That the Lord Would Guide My Ways EN : 1 2 3 4 ZH : 1 2 3 4 5 Sy…" at bounding box center [221, 252] width 347 height 56
drag, startPoint x: 215, startPoint y: 263, endPoint x: 204, endPoint y: 263, distance: 11.2
click at [204, 263] on button "5" at bounding box center [203, 263] width 28 height 22
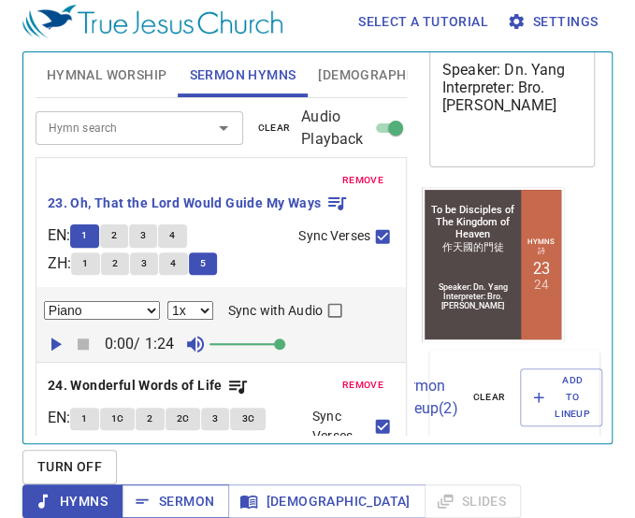
click at [214, 490] on span "Sermon" at bounding box center [176, 501] width 78 height 23
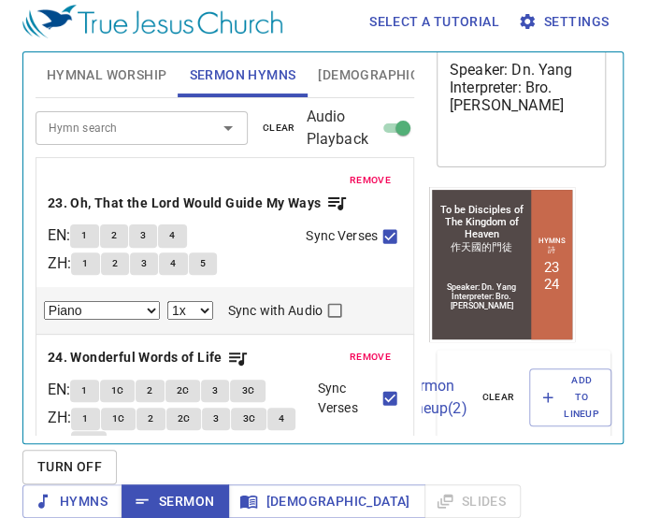
click at [335, 77] on span "[DEMOGRAPHIC_DATA]" at bounding box center [390, 75] width 144 height 23
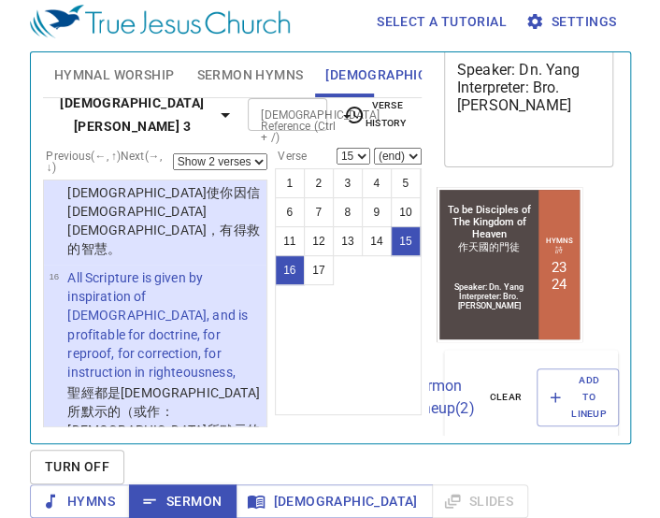
scroll to position [2046, 0]
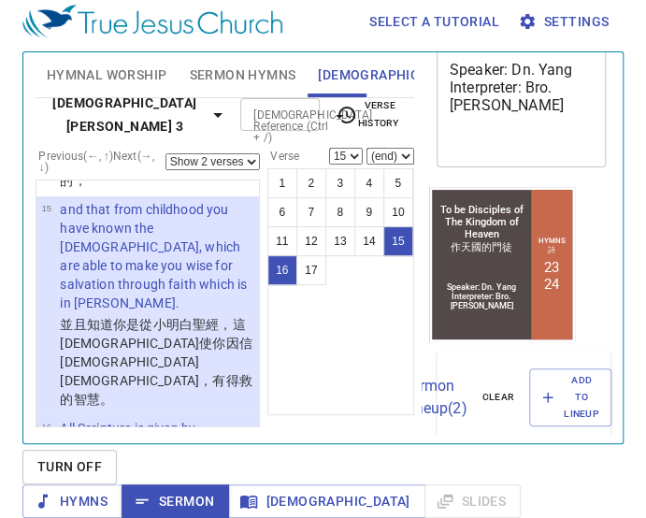
click at [103, 114] on b "2 Timothy 3" at bounding box center [125, 115] width 164 height 46
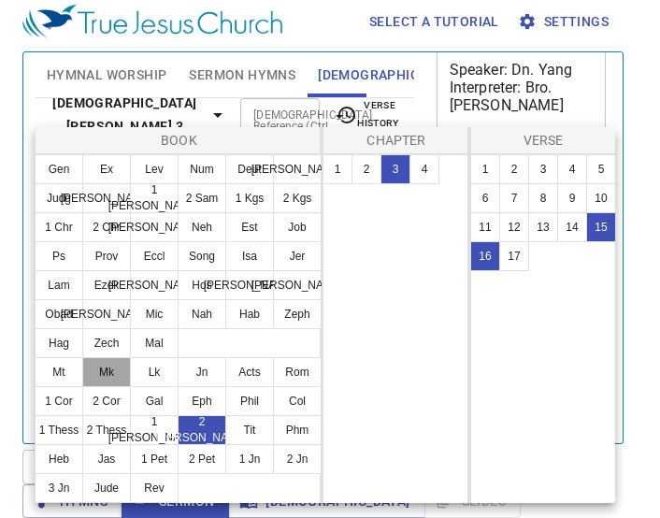
click at [108, 372] on button "Mk" at bounding box center [106, 372] width 49 height 30
select select "1"
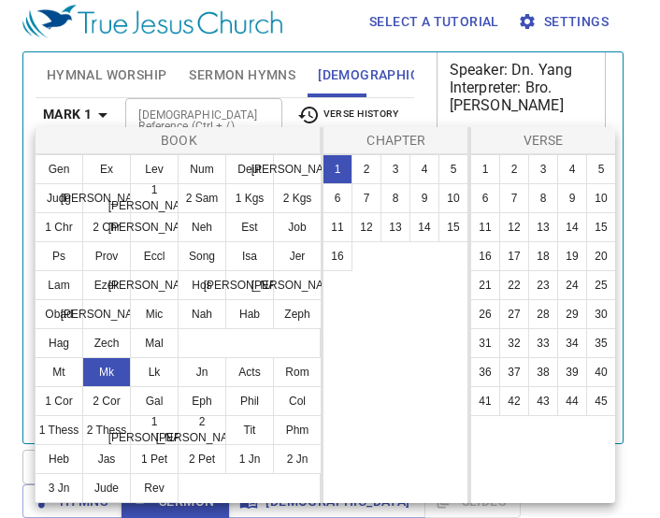
scroll to position [0, 0]
click at [427, 173] on button "4" at bounding box center [425, 169] width 30 height 30
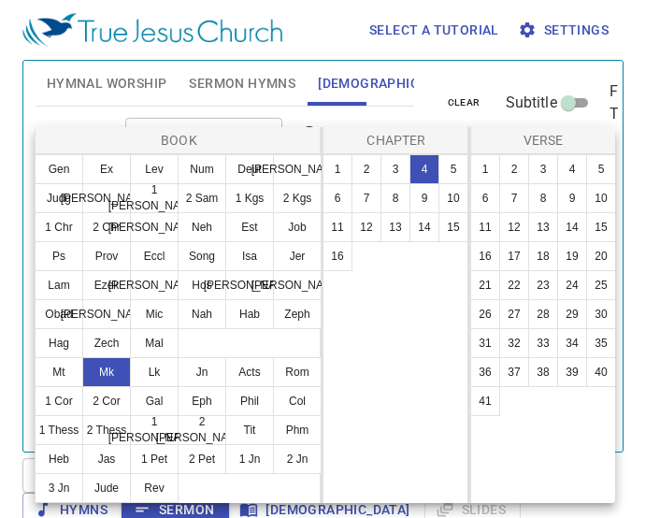
select select "15"
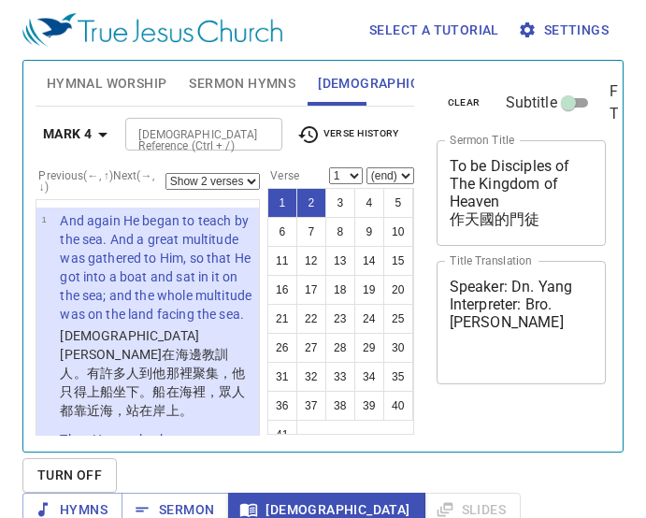
select select "2"
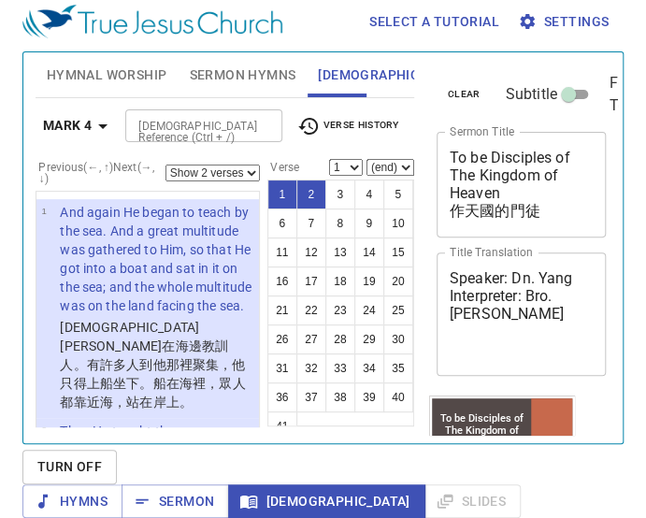
scroll to position [209, 0]
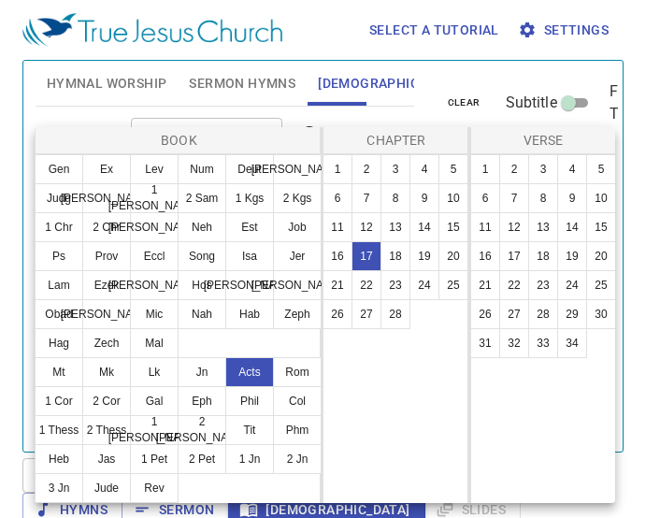
select select "10"
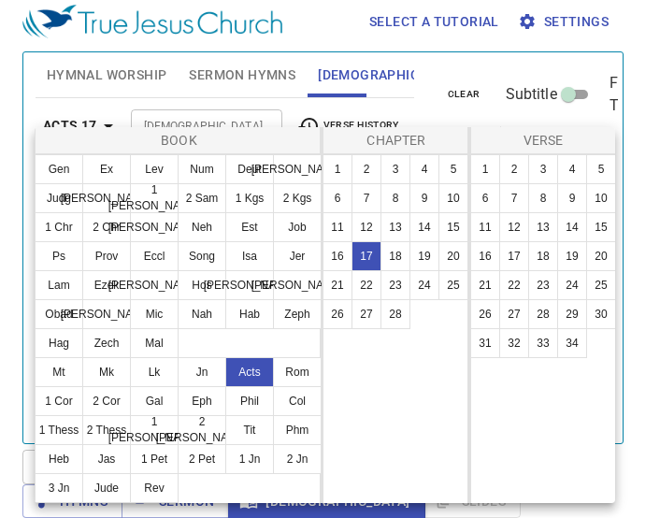
scroll to position [209, 0]
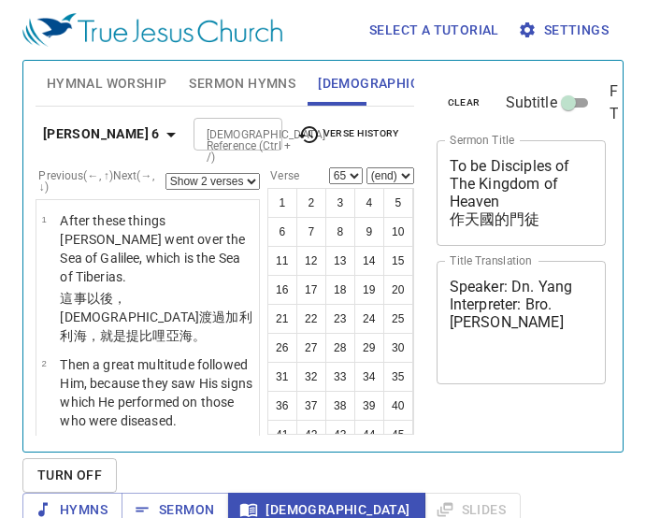
select select "2"
select select "65"
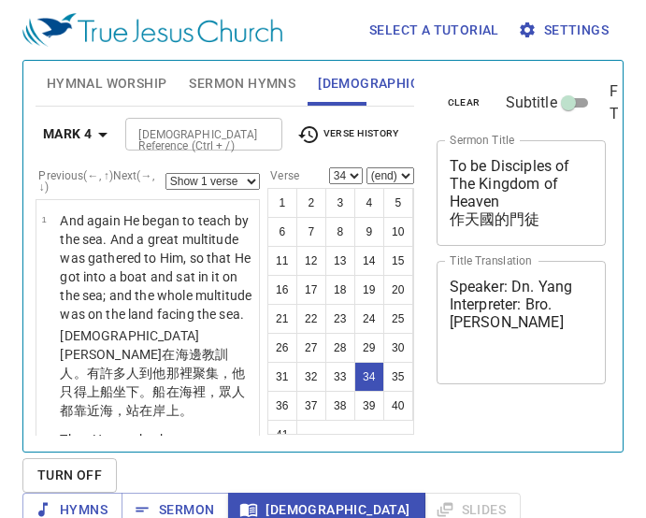
select select "34"
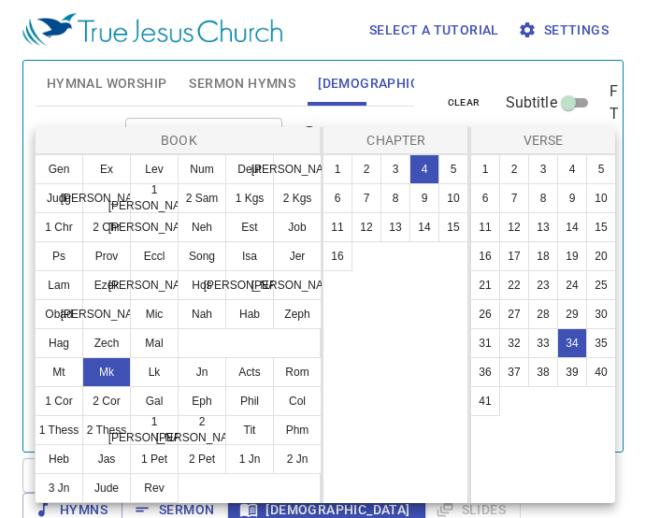
select select "34"
click at [204, 382] on button "Jn" at bounding box center [202, 372] width 49 height 30
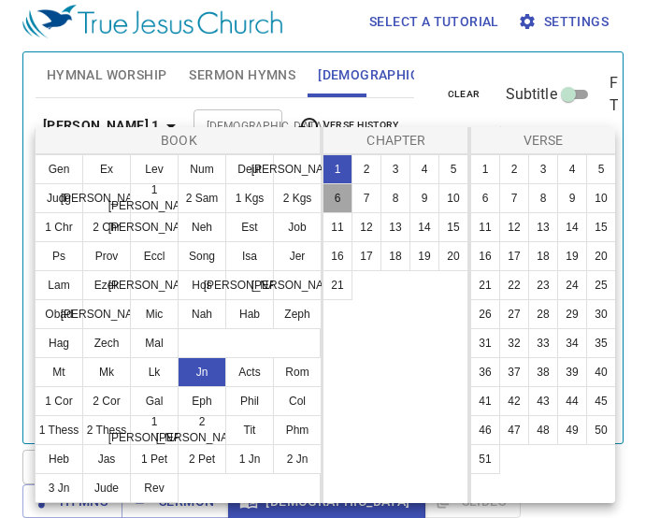
click at [344, 198] on button "6" at bounding box center [338, 198] width 30 height 30
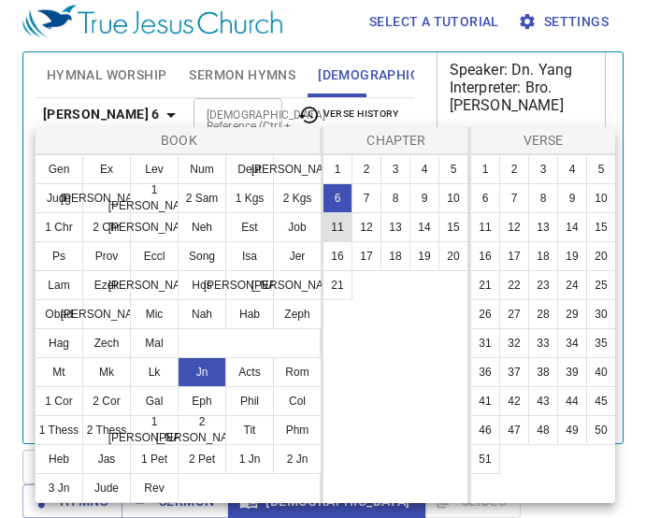
click at [342, 212] on button "11" at bounding box center [338, 227] width 30 height 30
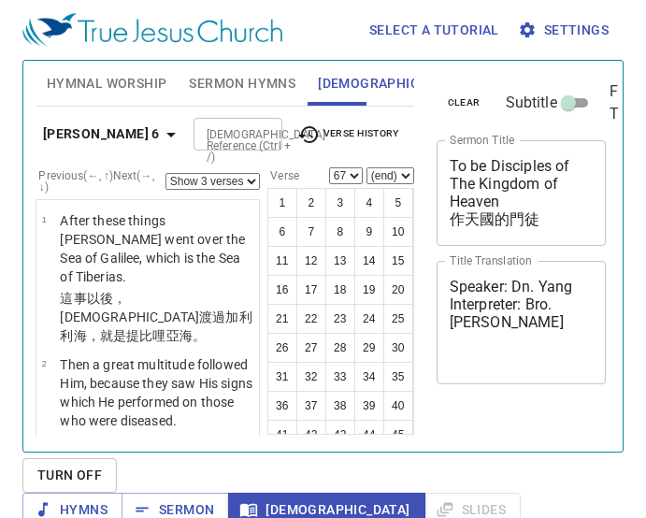
select select "3"
select select "67"
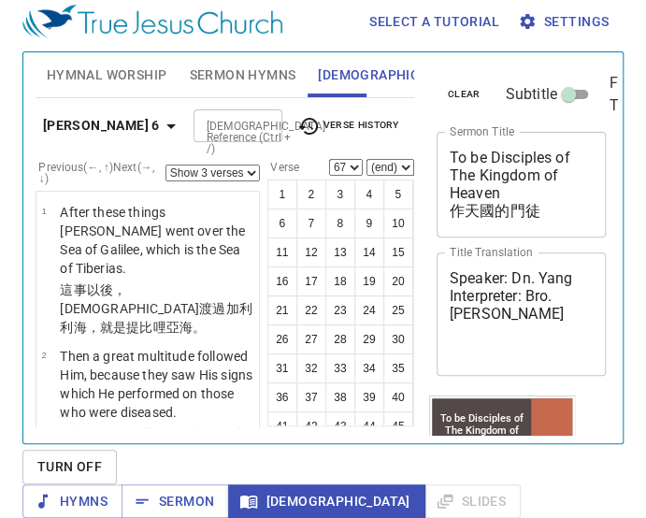
scroll to position [209, 0]
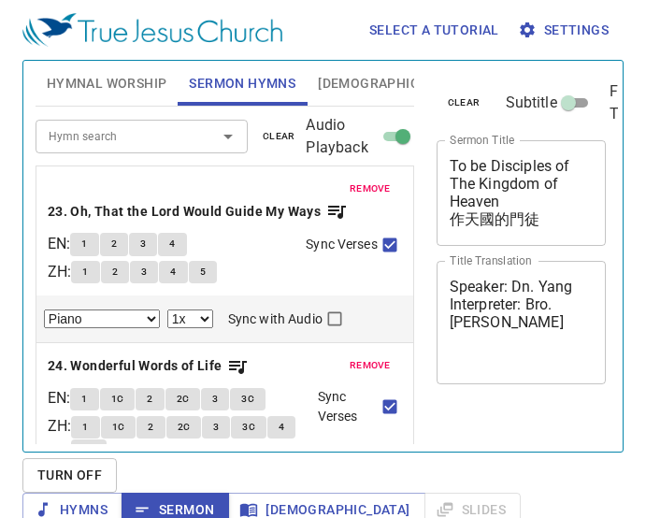
select select "1"
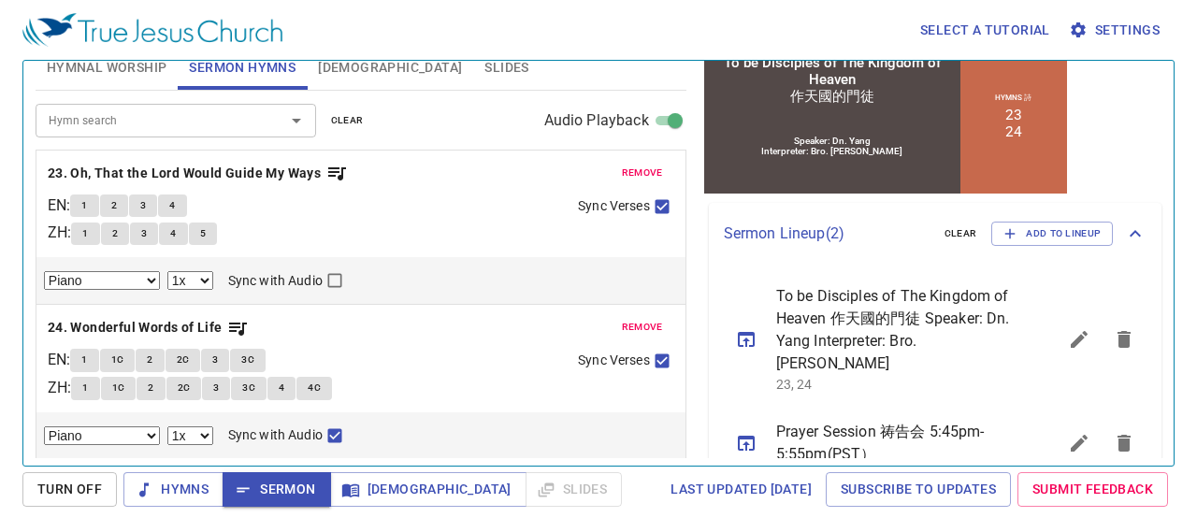
scroll to position [333, 0]
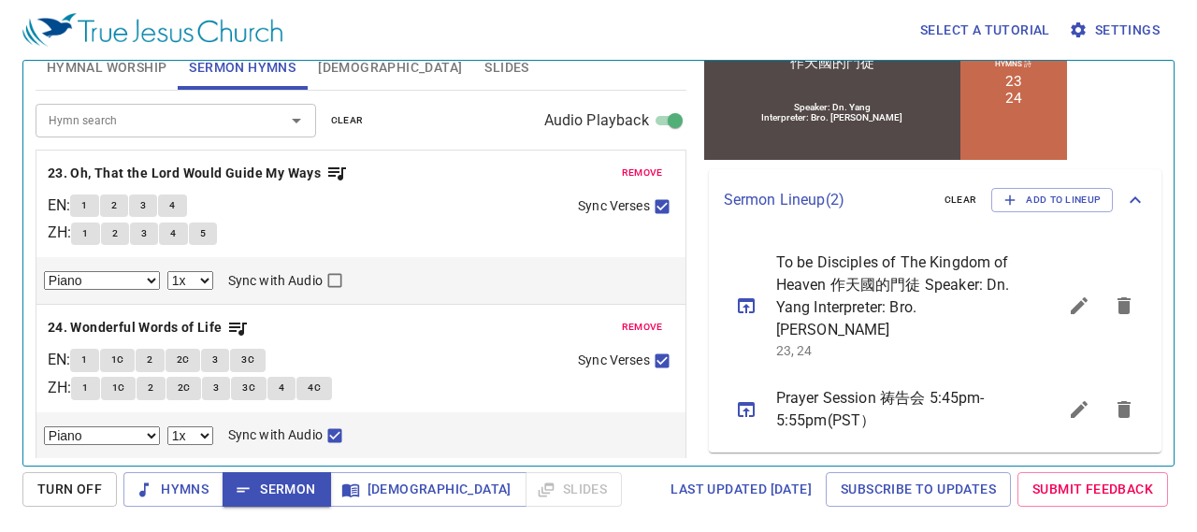
click at [645, 305] on icon "sermon lineup list" at bounding box center [1124, 305] width 13 height 17
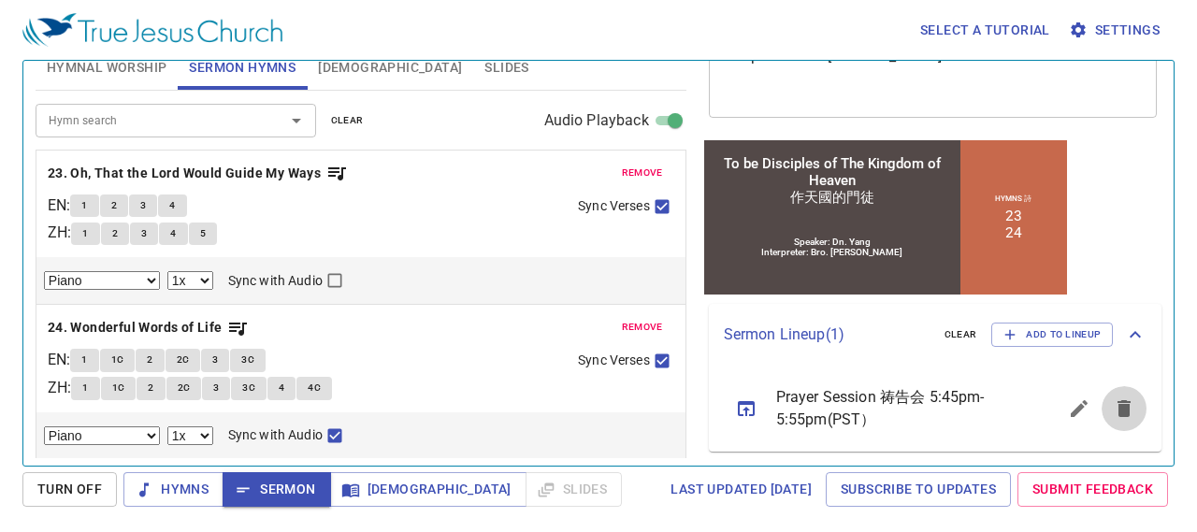
click at [645, 411] on icon "sermon lineup list" at bounding box center [1124, 408] width 13 height 17
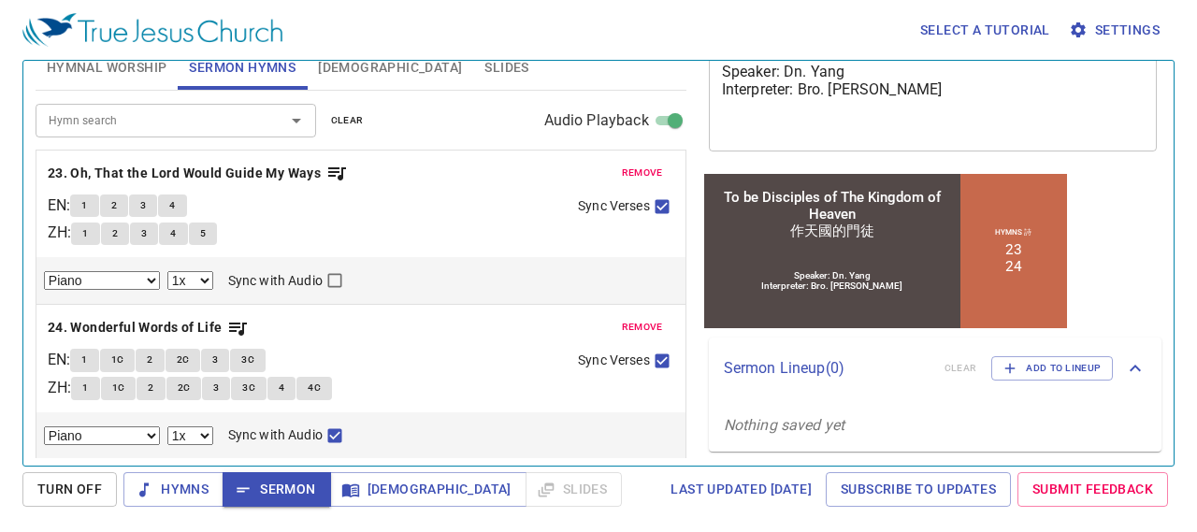
click at [630, 324] on span "remove" at bounding box center [642, 327] width 41 height 17
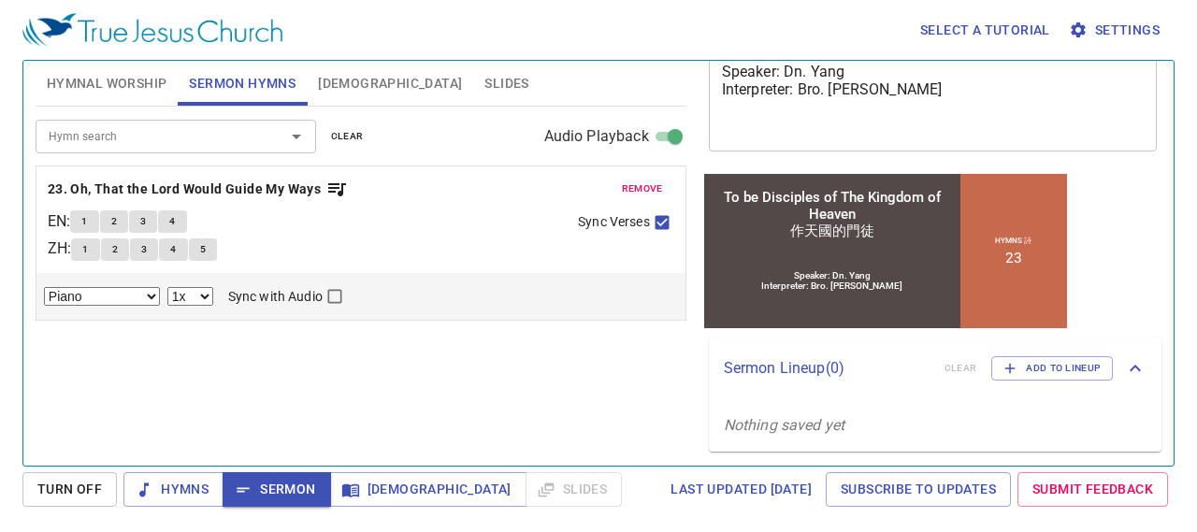
scroll to position [0, 0]
click at [638, 184] on span "remove" at bounding box center [642, 188] width 41 height 17
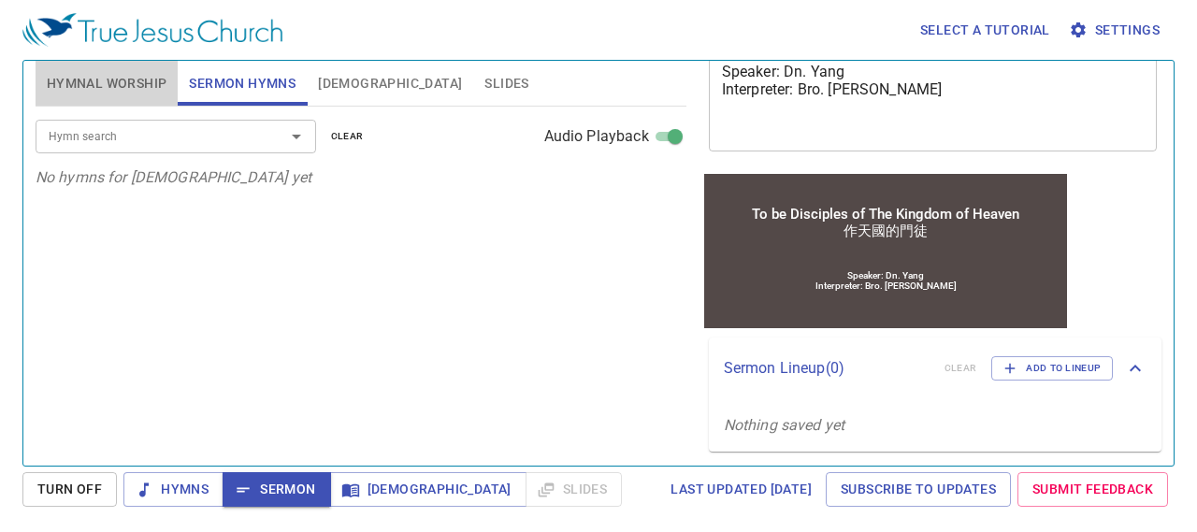
click at [118, 87] on span "Hymnal Worship" at bounding box center [107, 83] width 121 height 23
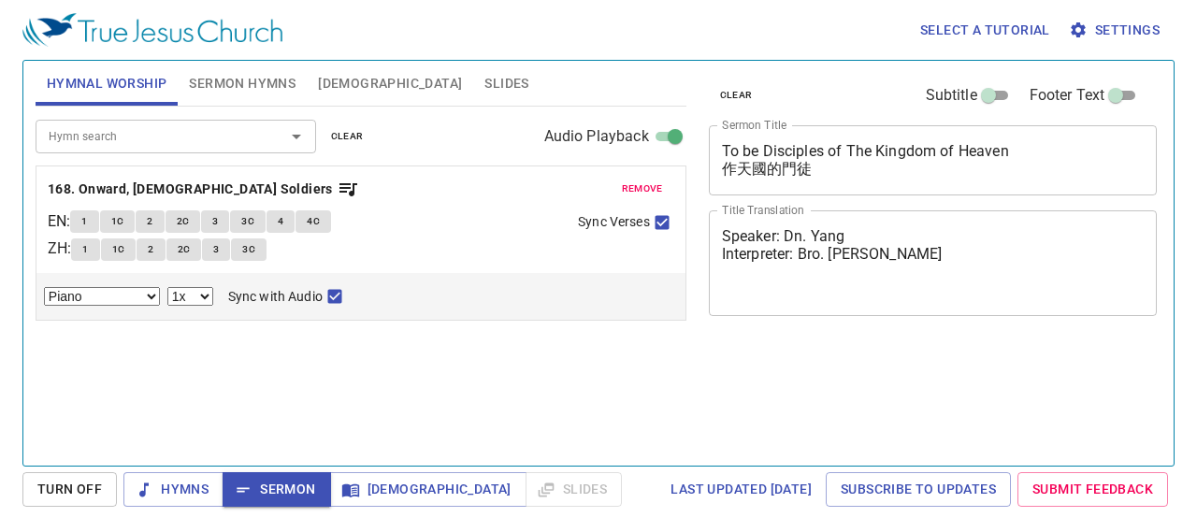
select select "1"
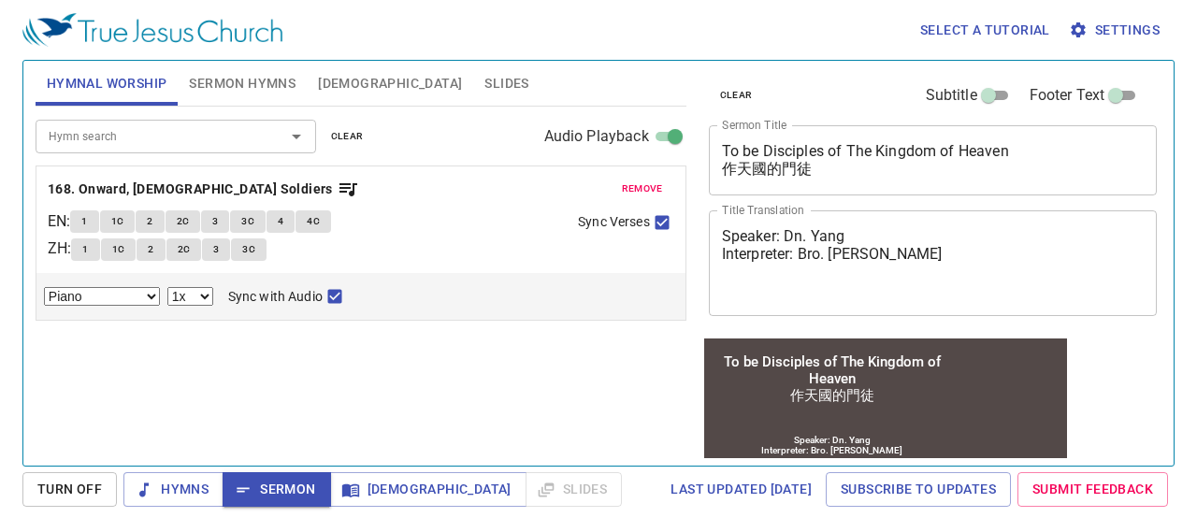
click at [649, 180] on span "remove" at bounding box center [642, 188] width 41 height 17
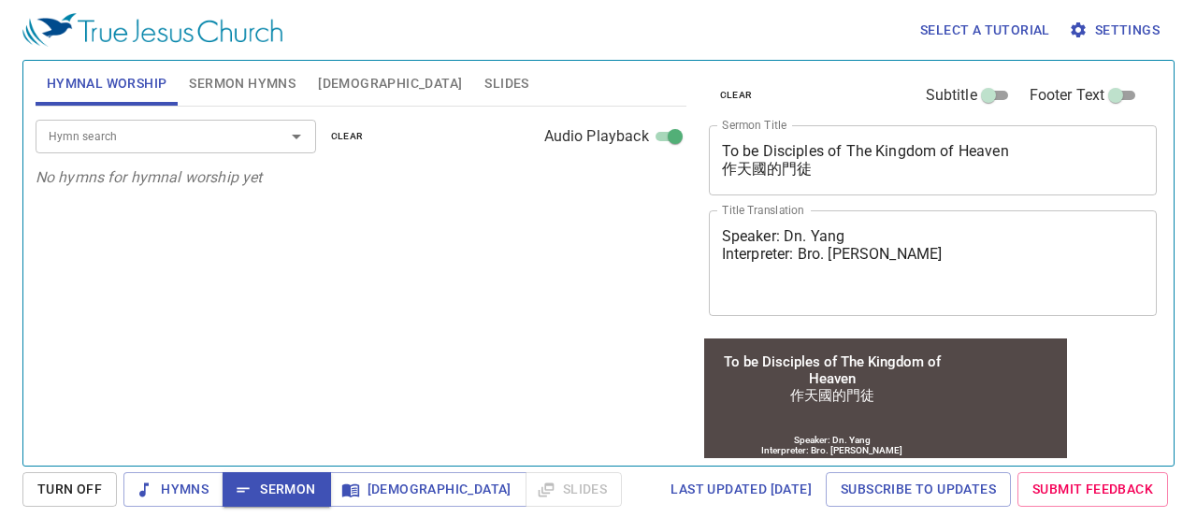
click at [647, 184] on p "No hymns for hymnal worship yet" at bounding box center [361, 177] width 651 height 22
